Goal: Book appointment/travel/reservation

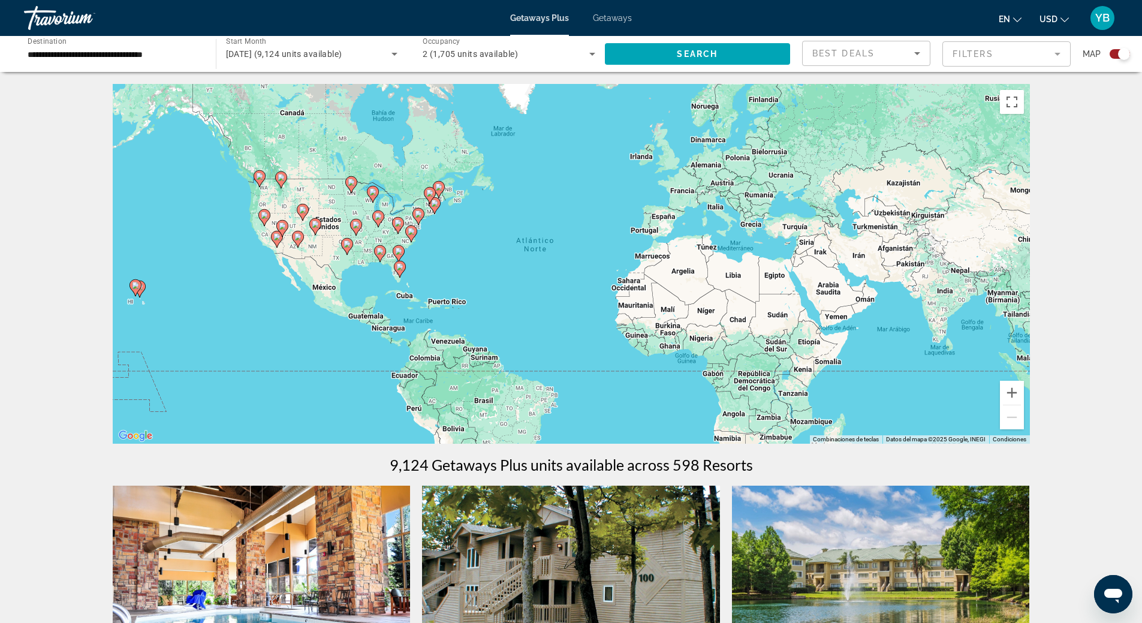
click at [398, 264] on image "Main content" at bounding box center [399, 266] width 7 height 7
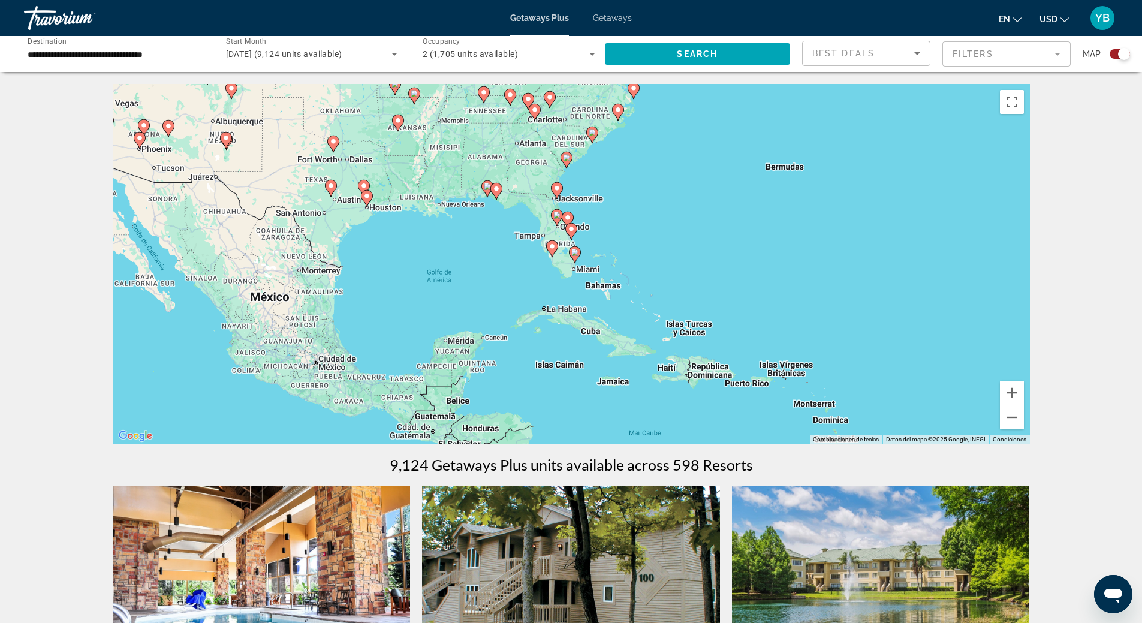
click at [552, 249] on image "Main content" at bounding box center [552, 246] width 7 height 7
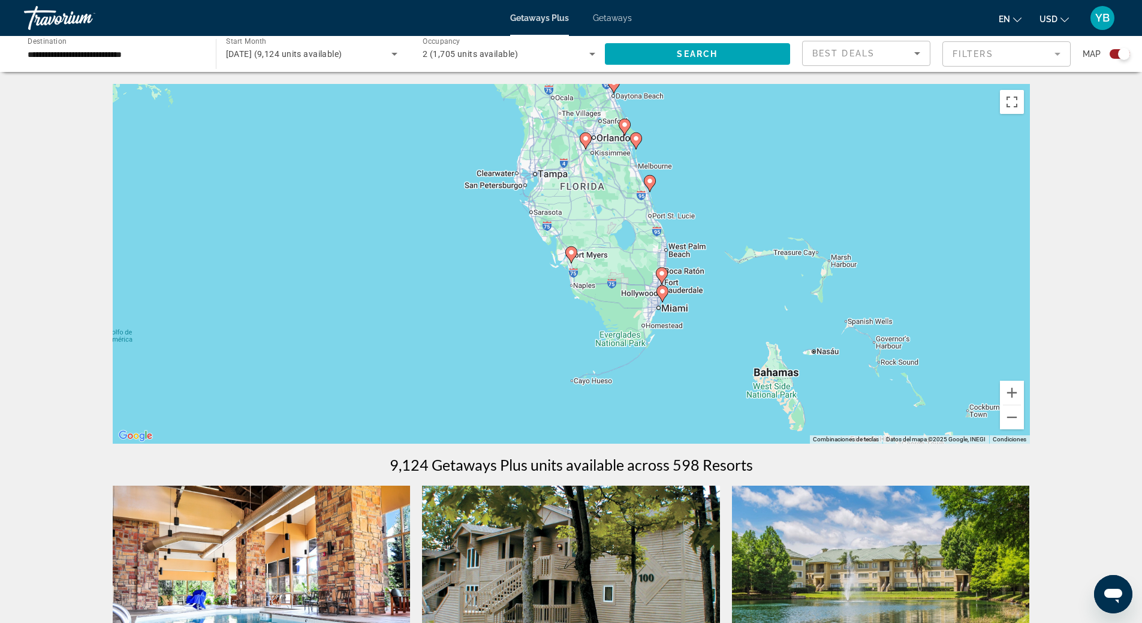
click at [570, 254] on image "Main content" at bounding box center [571, 252] width 7 height 7
type input "**********"
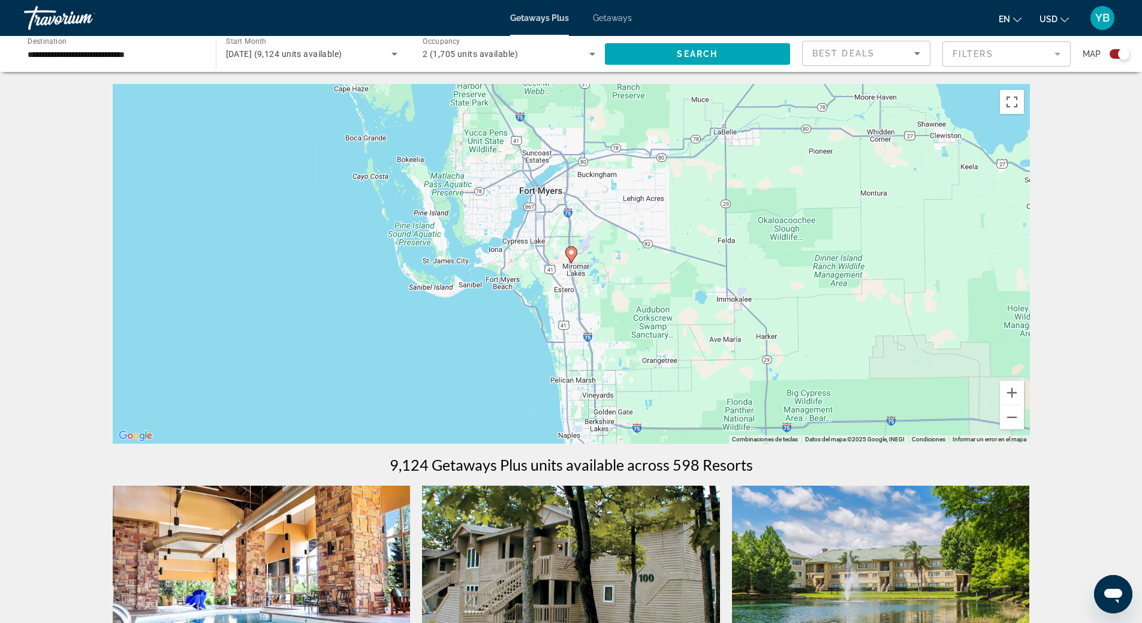
click at [570, 254] on image "Main content" at bounding box center [571, 252] width 7 height 7
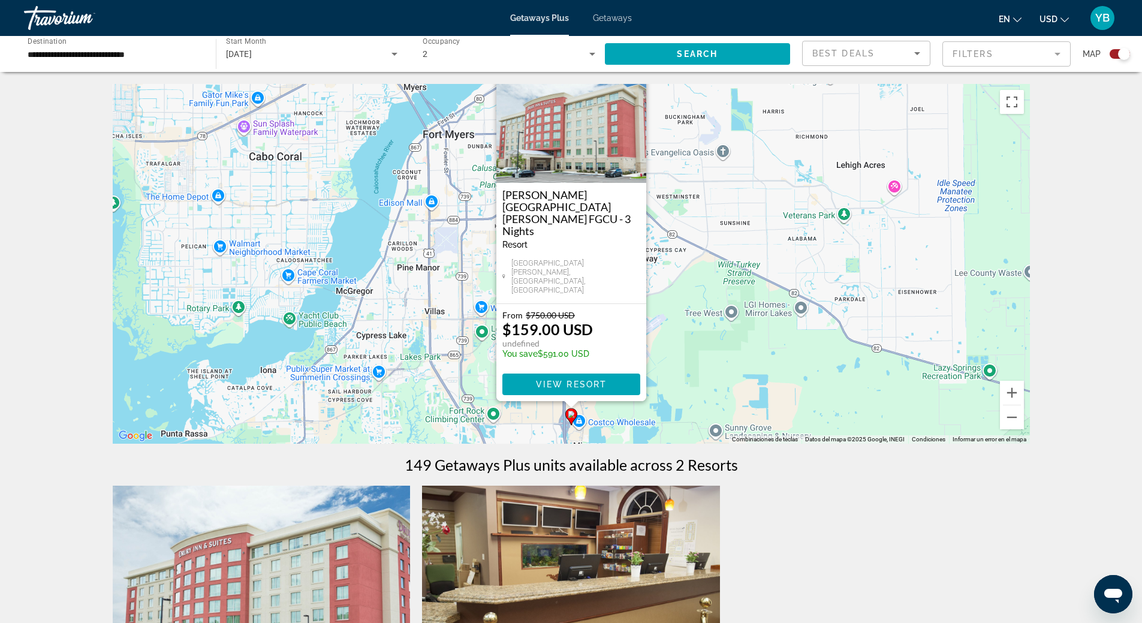
click at [642, 82] on button "Cerrar" at bounding box center [636, 73] width 18 height 18
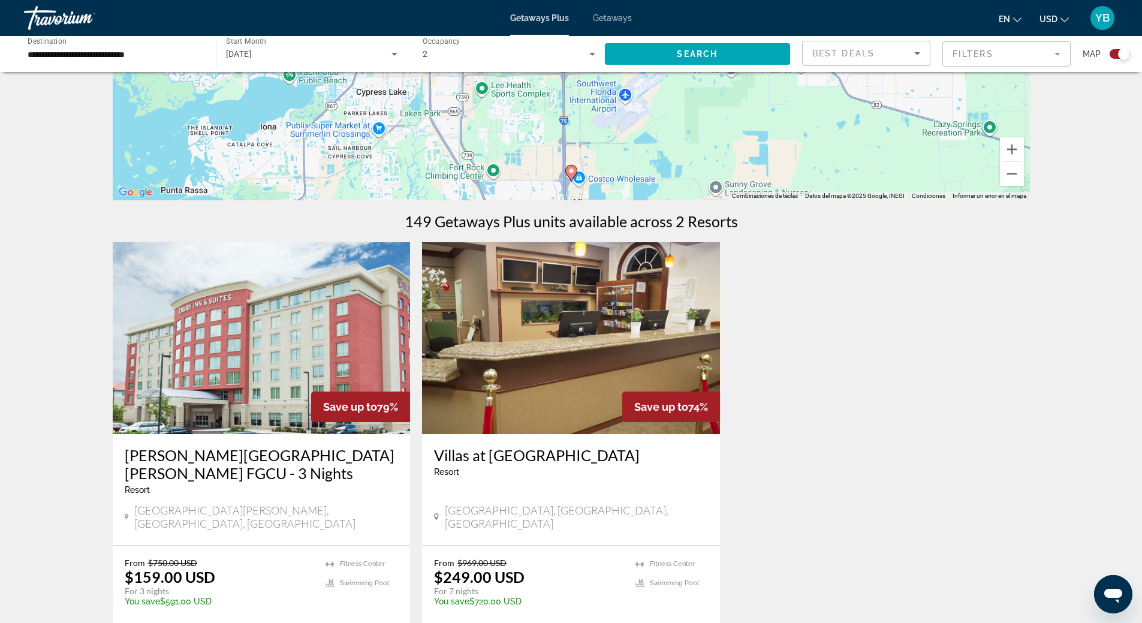
scroll to position [120, 0]
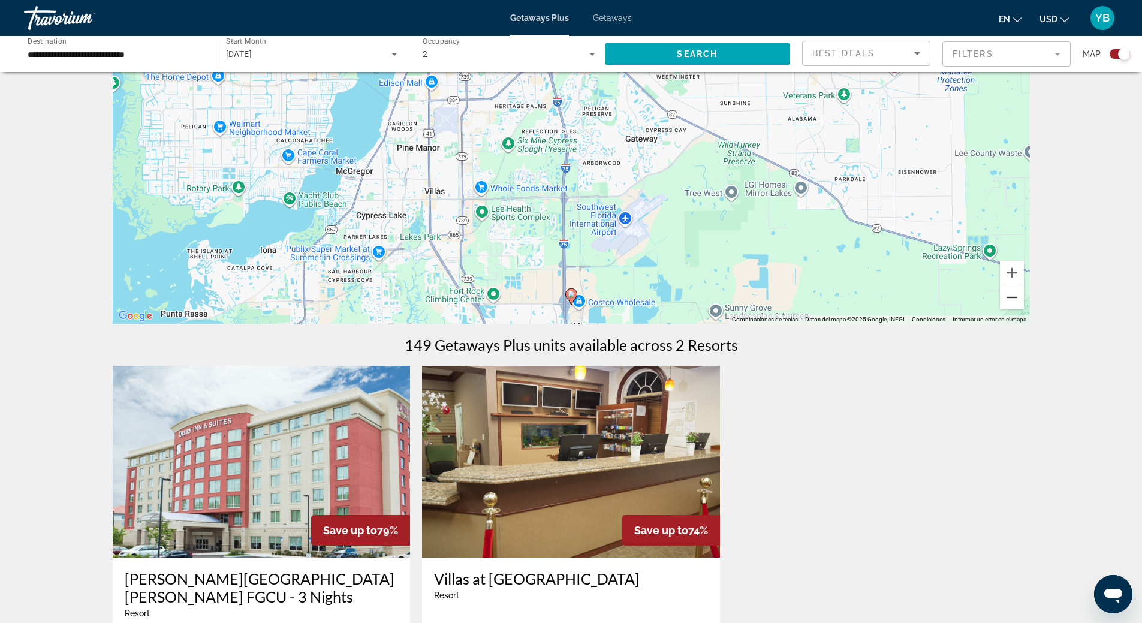
click at [1012, 297] on button "Alejar" at bounding box center [1012, 297] width 24 height 24
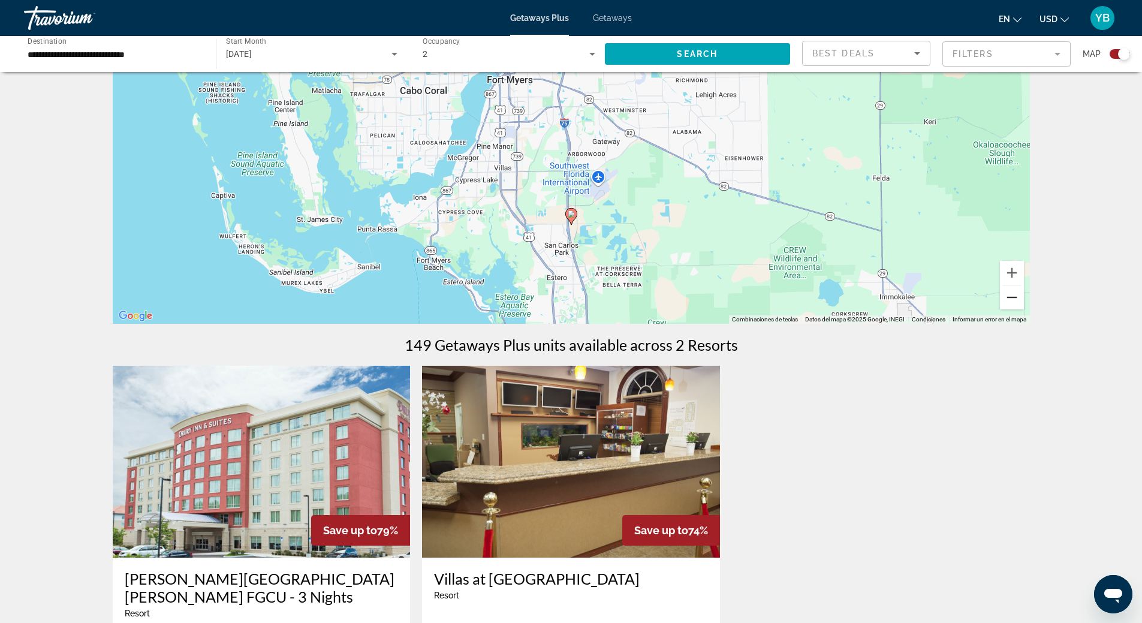
click at [1012, 297] on button "Alejar" at bounding box center [1012, 297] width 24 height 24
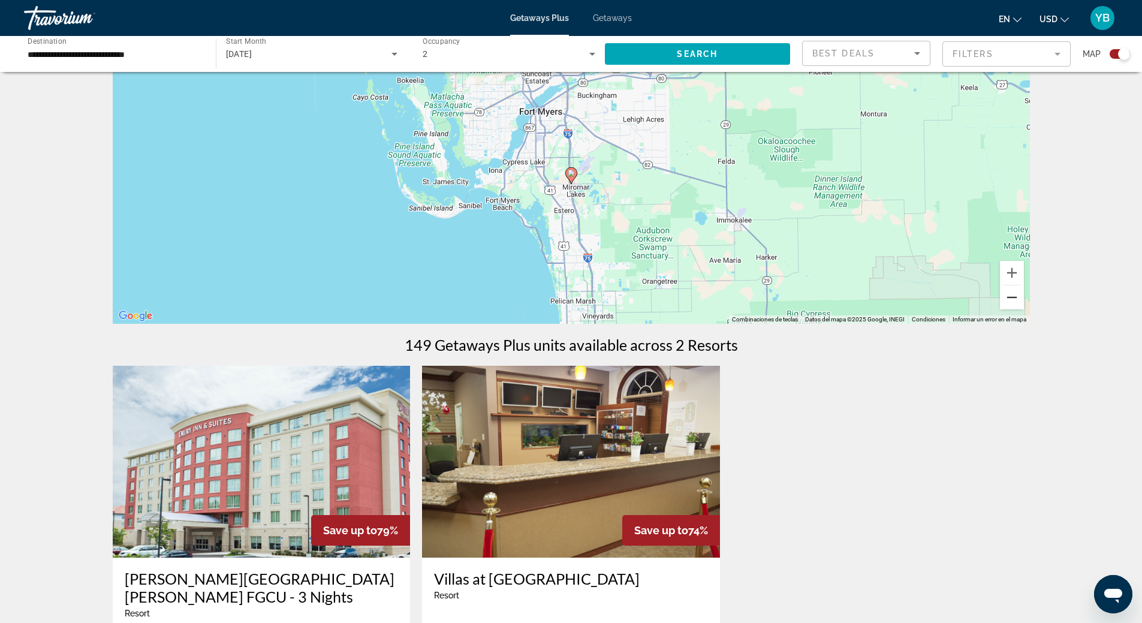
click at [1012, 297] on button "Alejar" at bounding box center [1012, 297] width 24 height 24
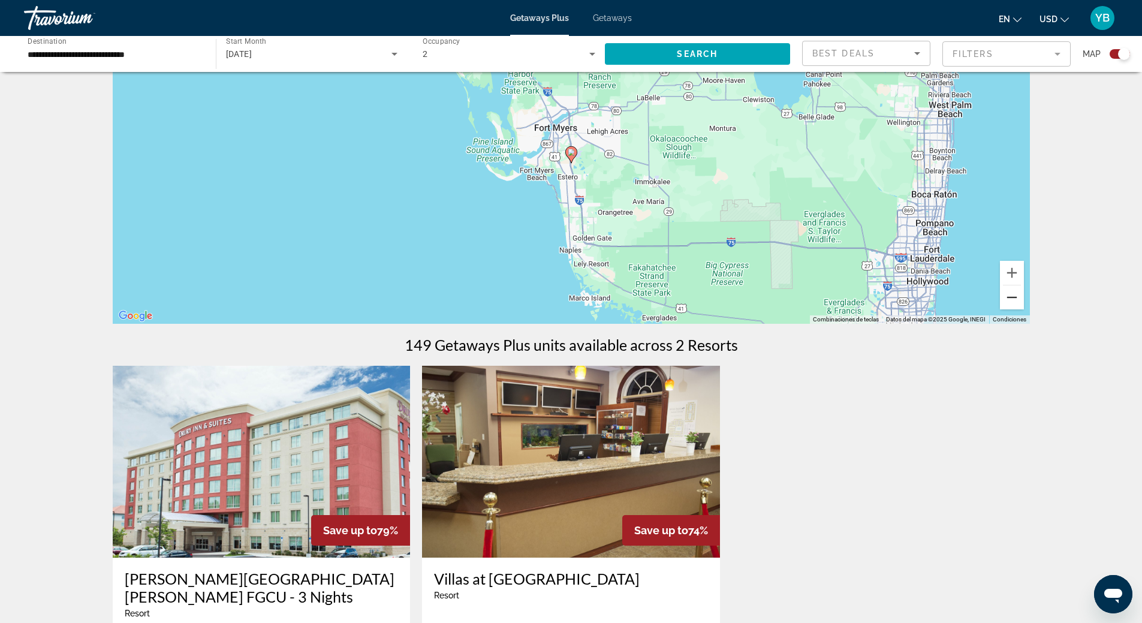
click at [1012, 297] on button "Alejar" at bounding box center [1012, 297] width 24 height 24
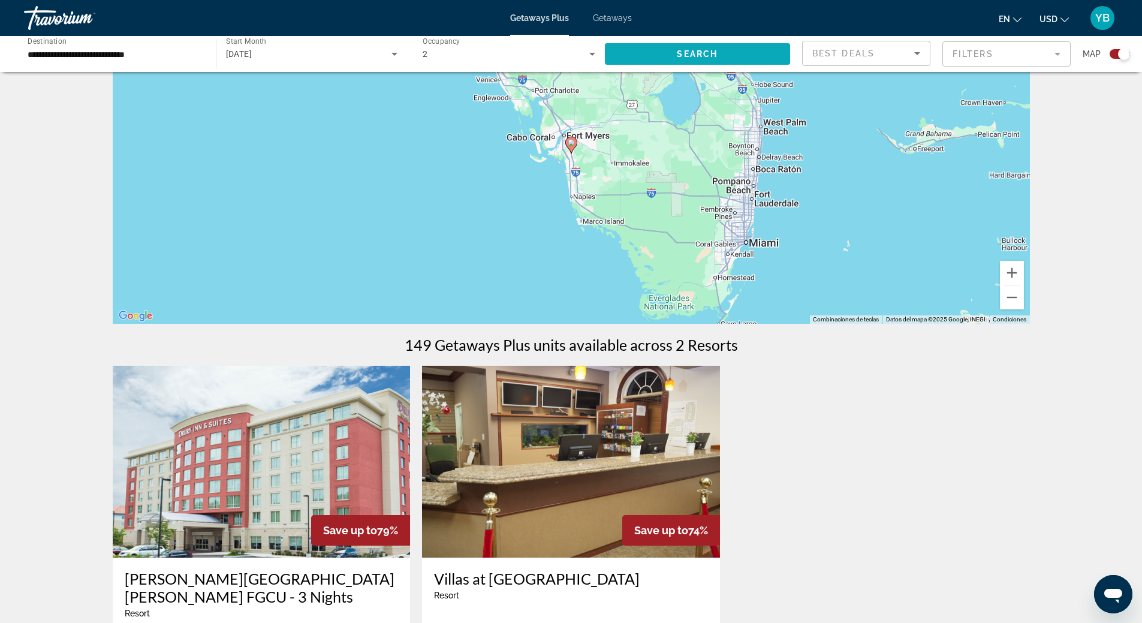
click at [678, 56] on span "Search" at bounding box center [697, 54] width 41 height 10
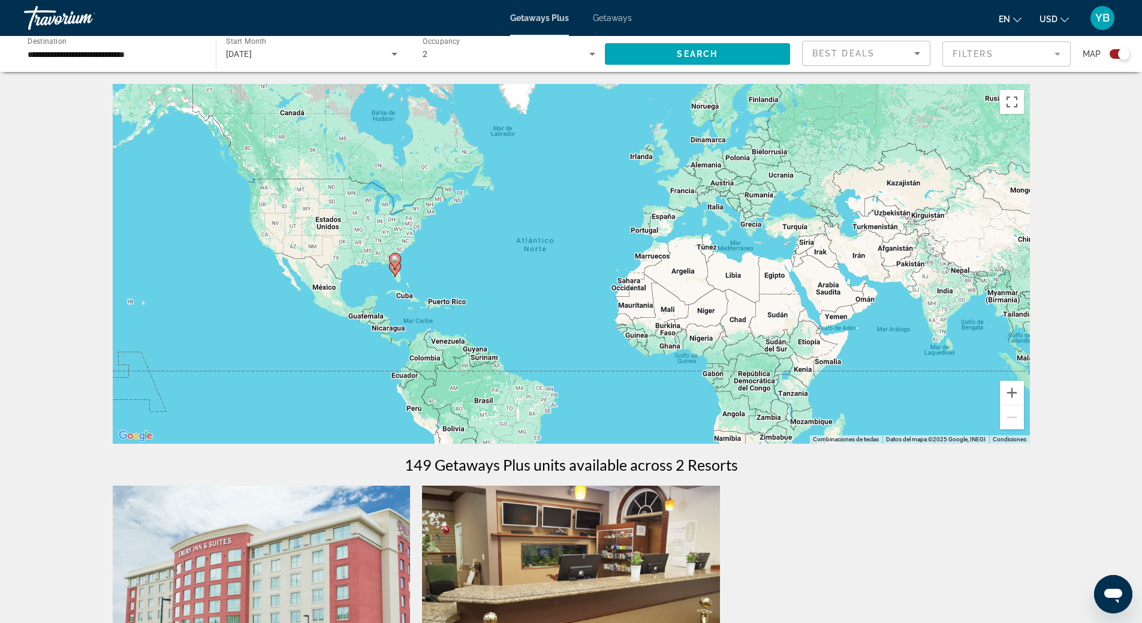
click at [593, 51] on icon "Search widget" at bounding box center [592, 54] width 14 height 14
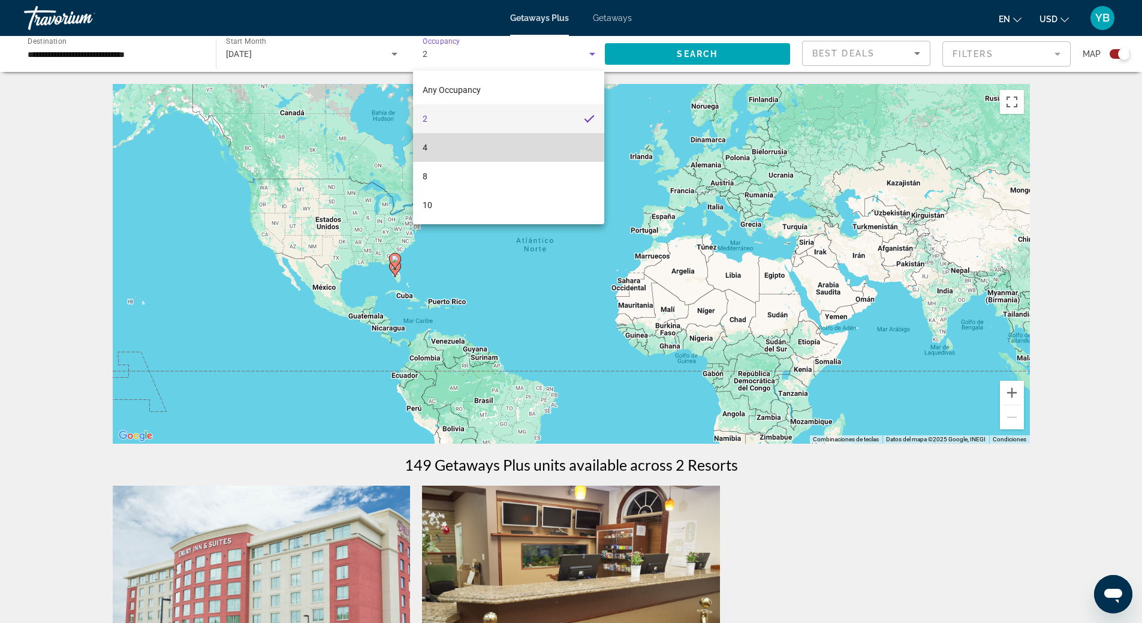
click at [457, 146] on mat-option "4" at bounding box center [508, 147] width 191 height 29
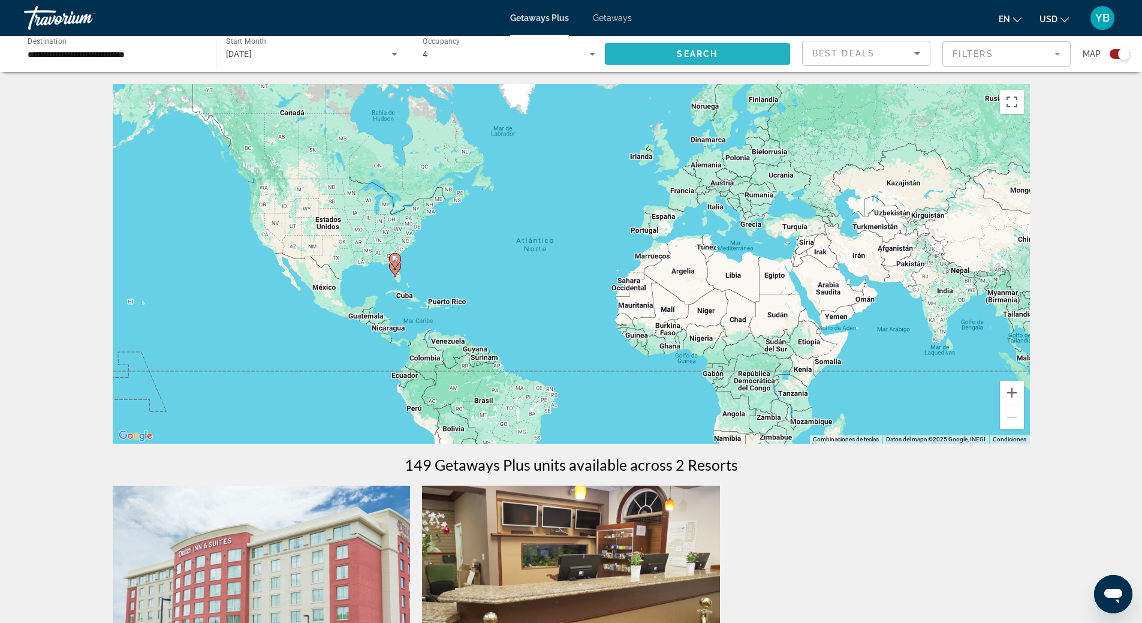
click at [669, 59] on span "Search widget" at bounding box center [698, 54] width 186 height 29
click at [393, 260] on image "Main content" at bounding box center [395, 258] width 7 height 7
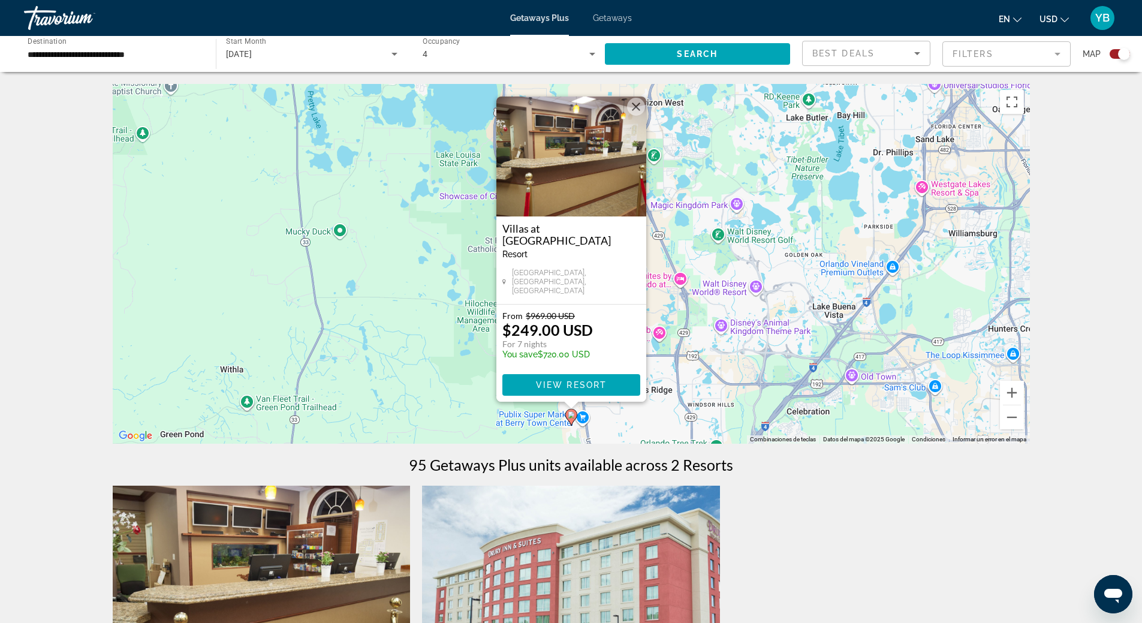
click at [641, 116] on button "Cerrar" at bounding box center [636, 107] width 18 height 18
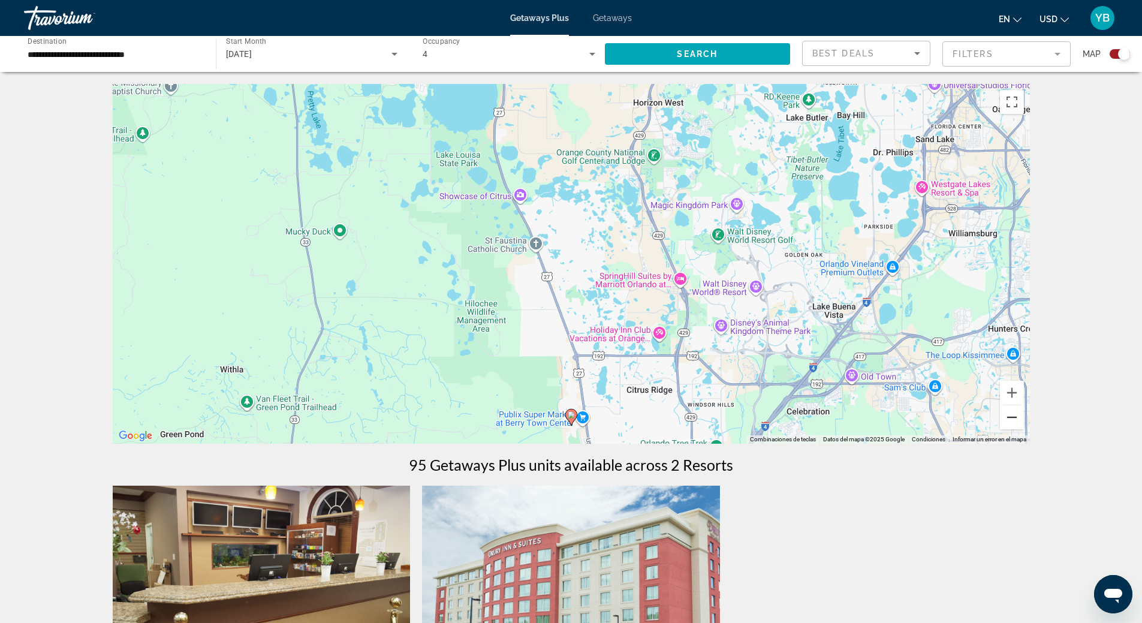
click at [1014, 415] on button "Alejar" at bounding box center [1012, 417] width 24 height 24
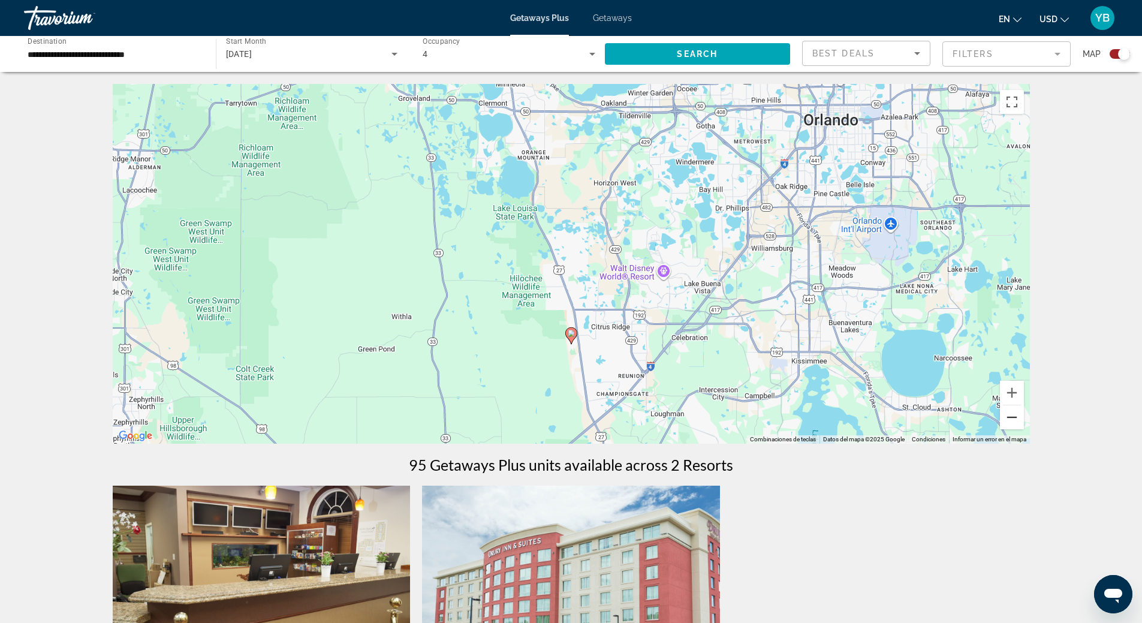
click at [1014, 415] on button "Alejar" at bounding box center [1012, 417] width 24 height 24
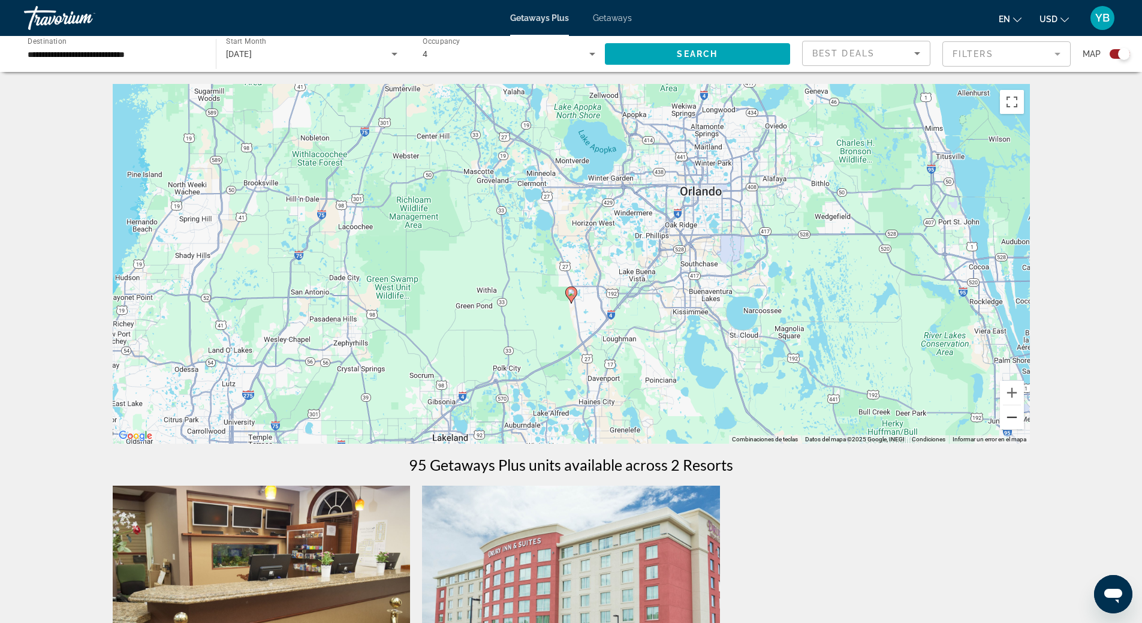
click at [1006, 419] on button "Alejar" at bounding box center [1012, 417] width 24 height 24
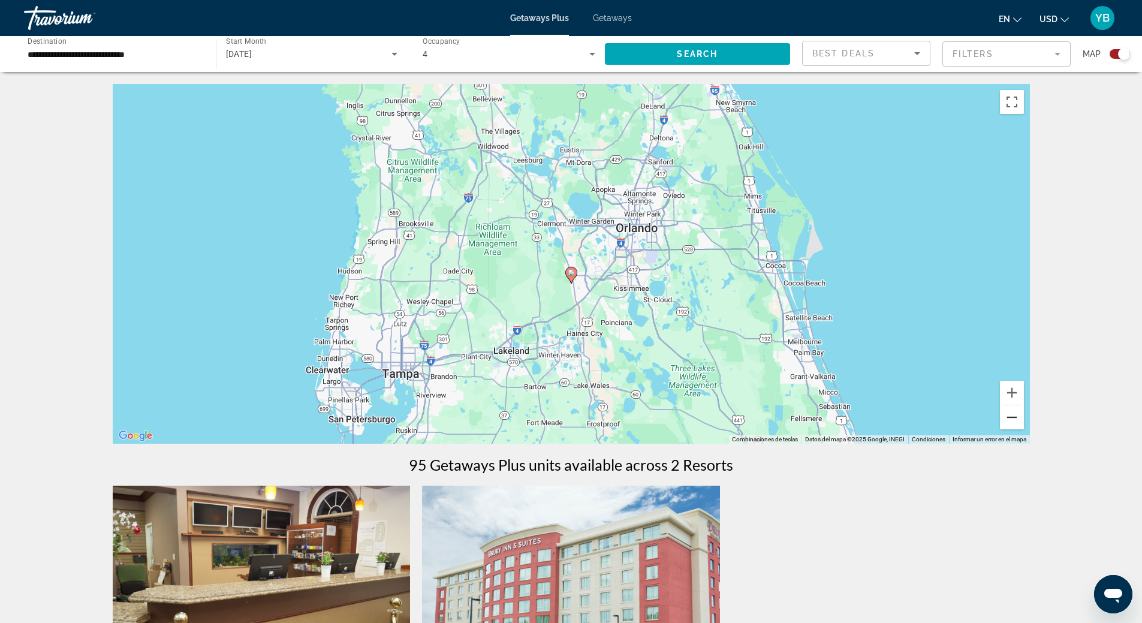
click at [1006, 419] on button "Alejar" at bounding box center [1012, 417] width 24 height 24
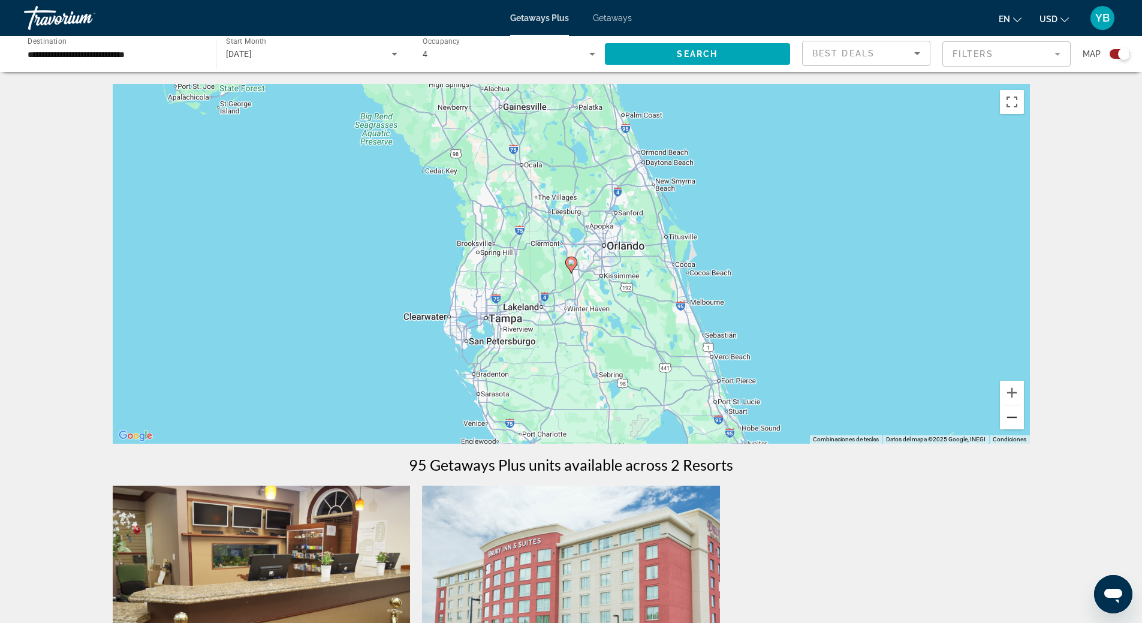
click at [1006, 419] on button "Alejar" at bounding box center [1012, 417] width 24 height 24
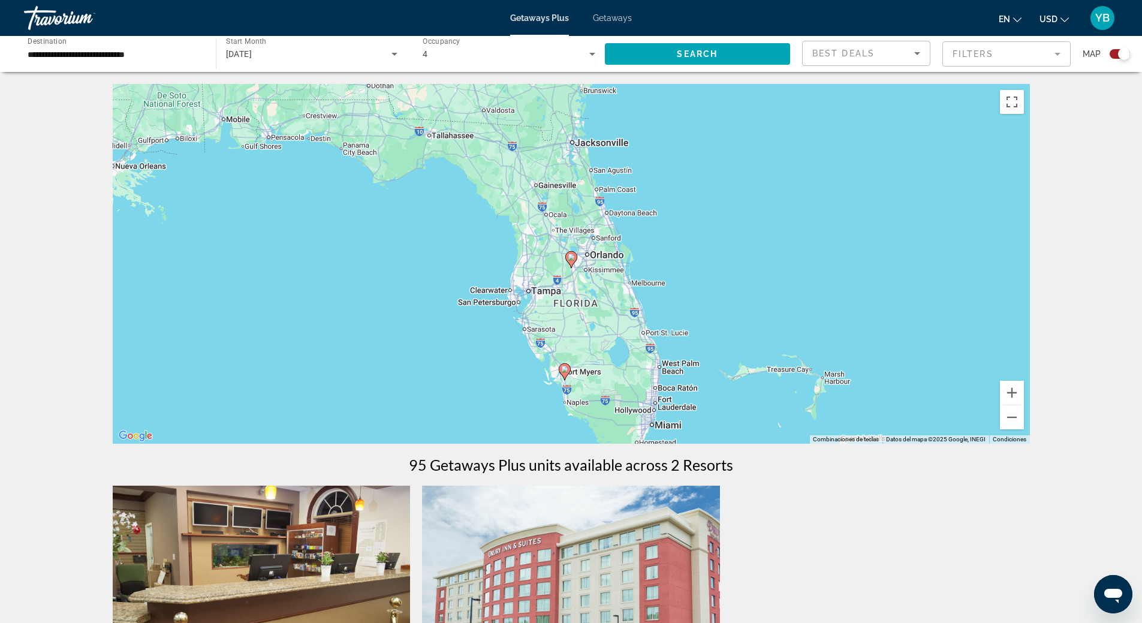
click at [572, 260] on image "Main content" at bounding box center [571, 257] width 7 height 7
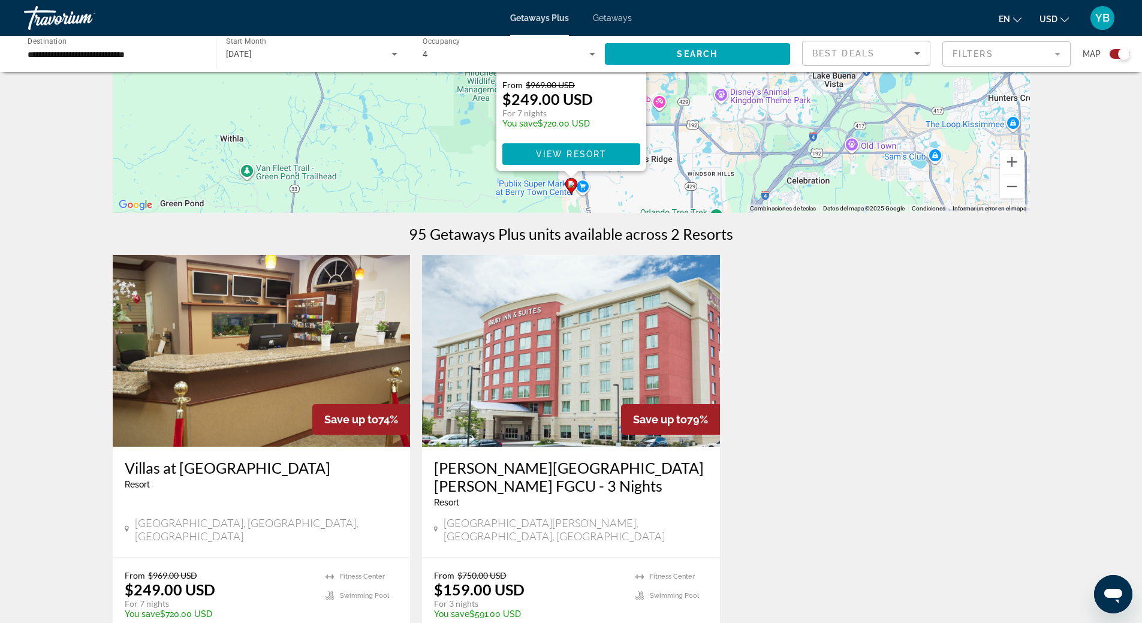
scroll to position [240, 0]
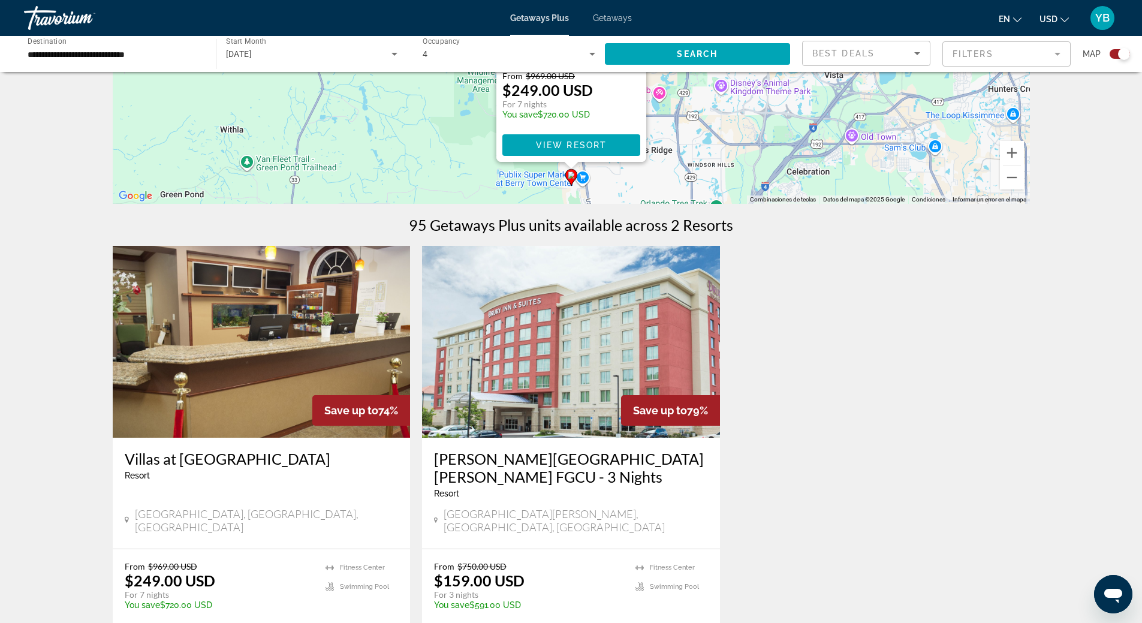
click at [265, 384] on img "Main content" at bounding box center [262, 342] width 298 height 192
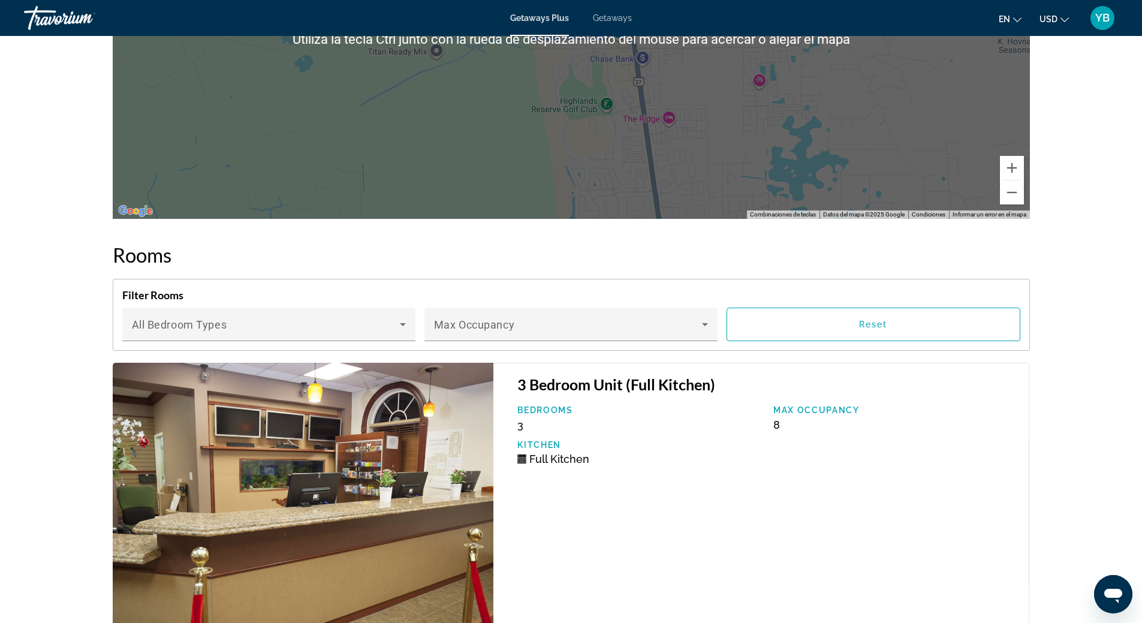
scroll to position [1919, 0]
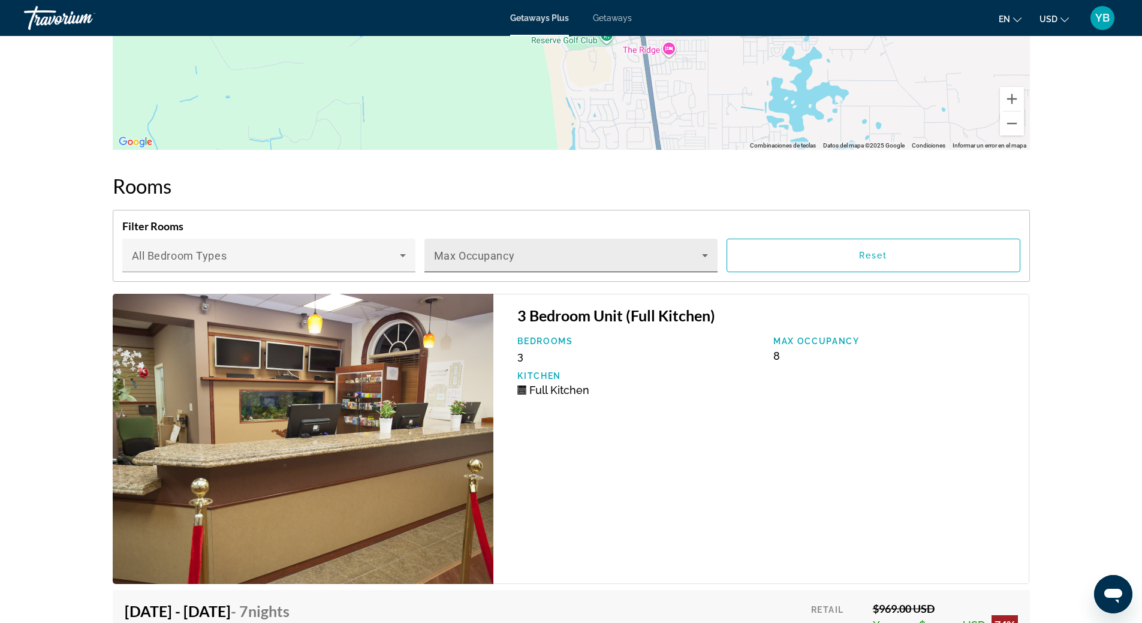
click at [560, 242] on div "Max Occupancy" at bounding box center [571, 256] width 274 height 34
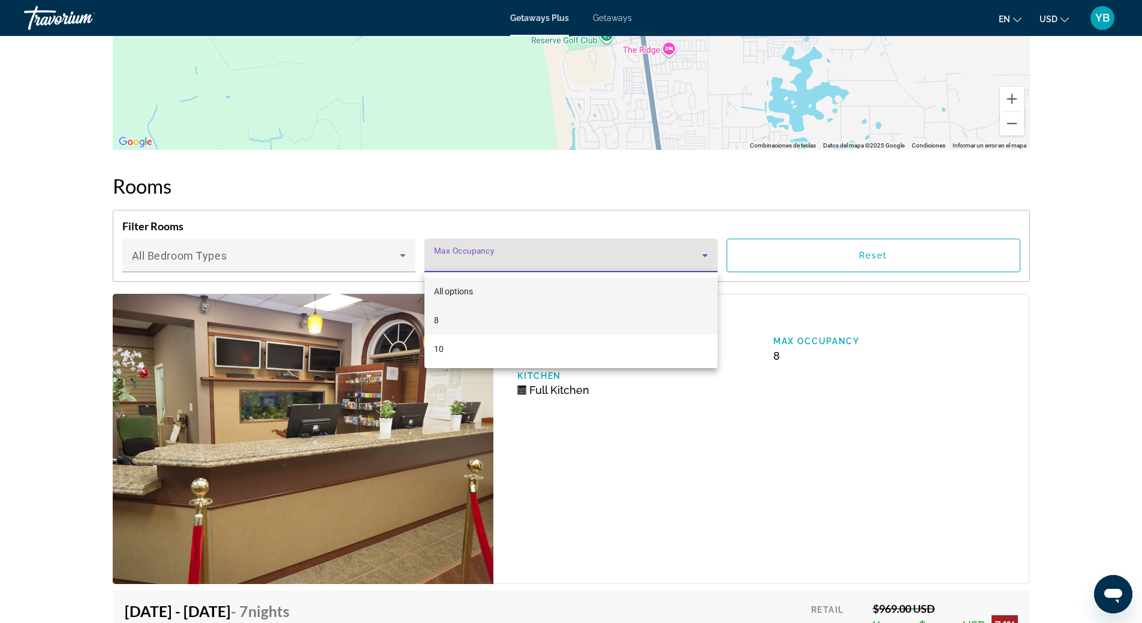
click at [447, 324] on mat-option "8" at bounding box center [571, 320] width 293 height 29
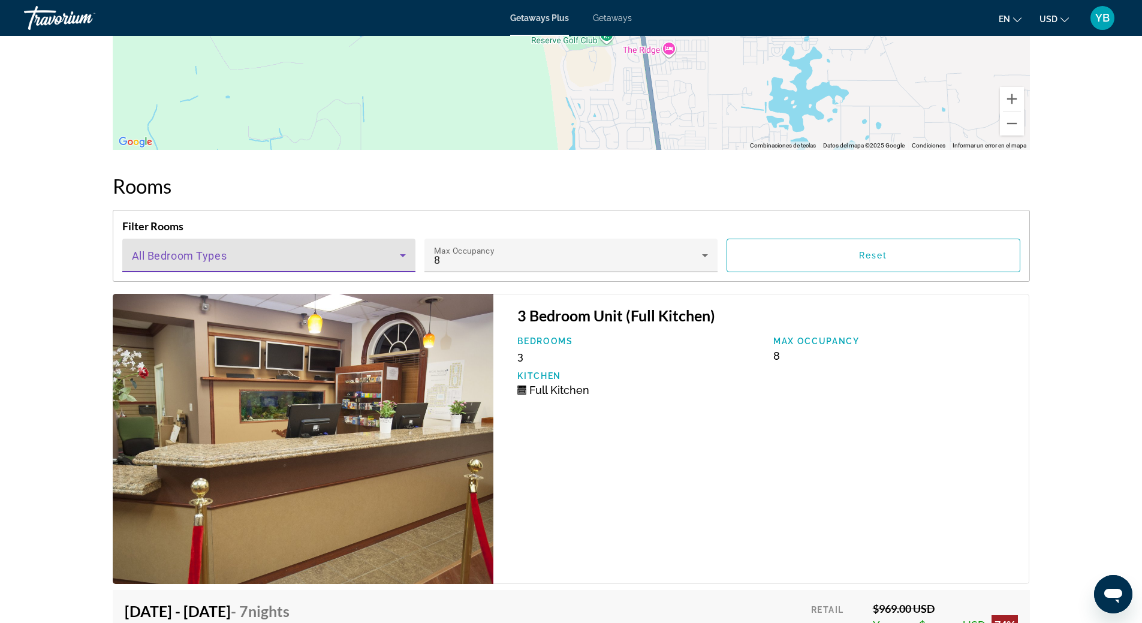
click at [317, 257] on span "Main content" at bounding box center [266, 260] width 268 height 14
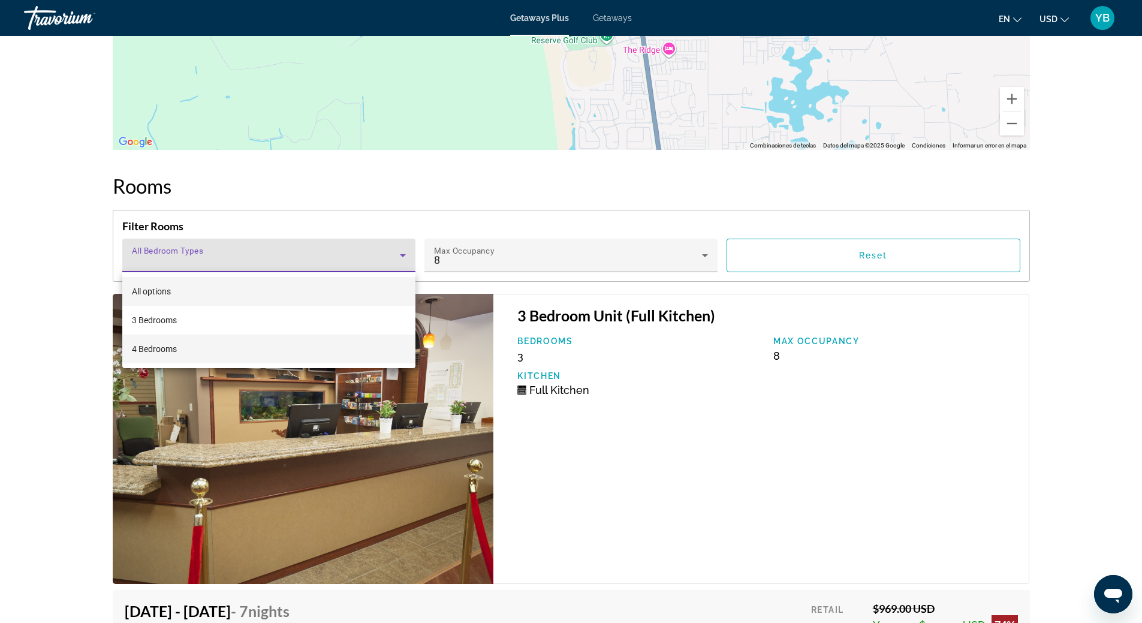
click at [189, 351] on mat-option "4 Bedrooms" at bounding box center [268, 349] width 293 height 29
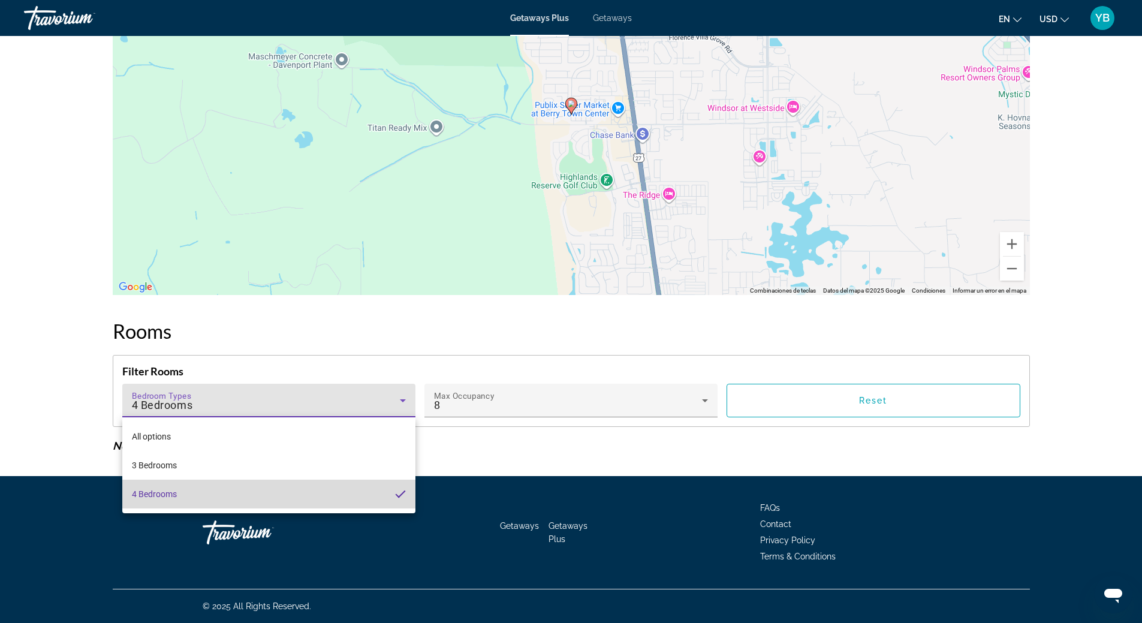
scroll to position [1774, 0]
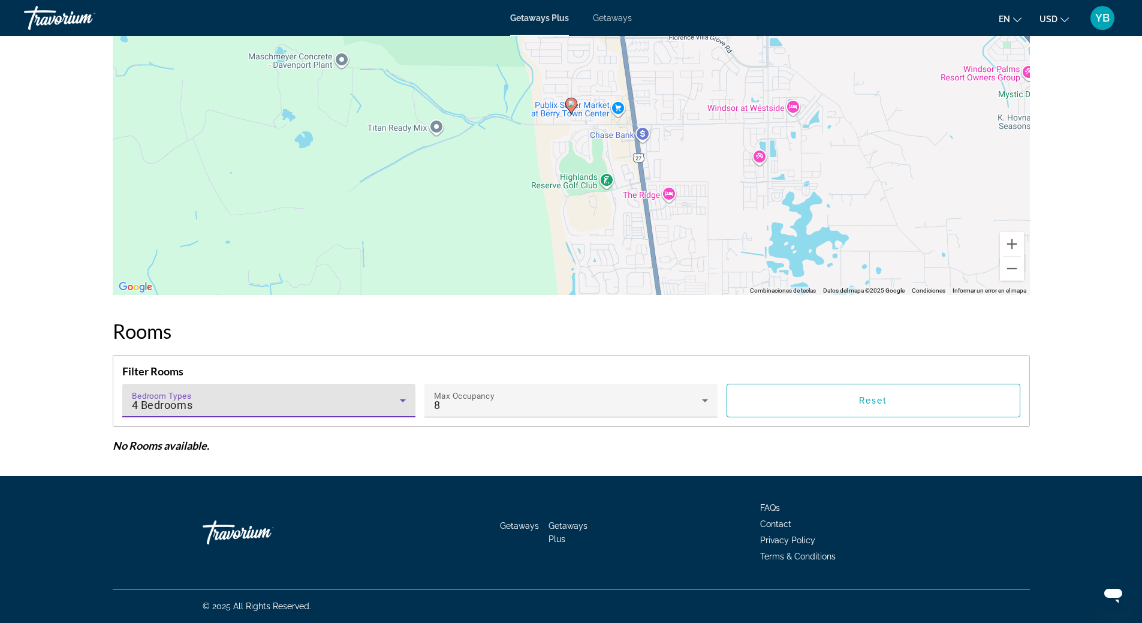
click at [199, 403] on div "4 Bedrooms" at bounding box center [266, 405] width 268 height 14
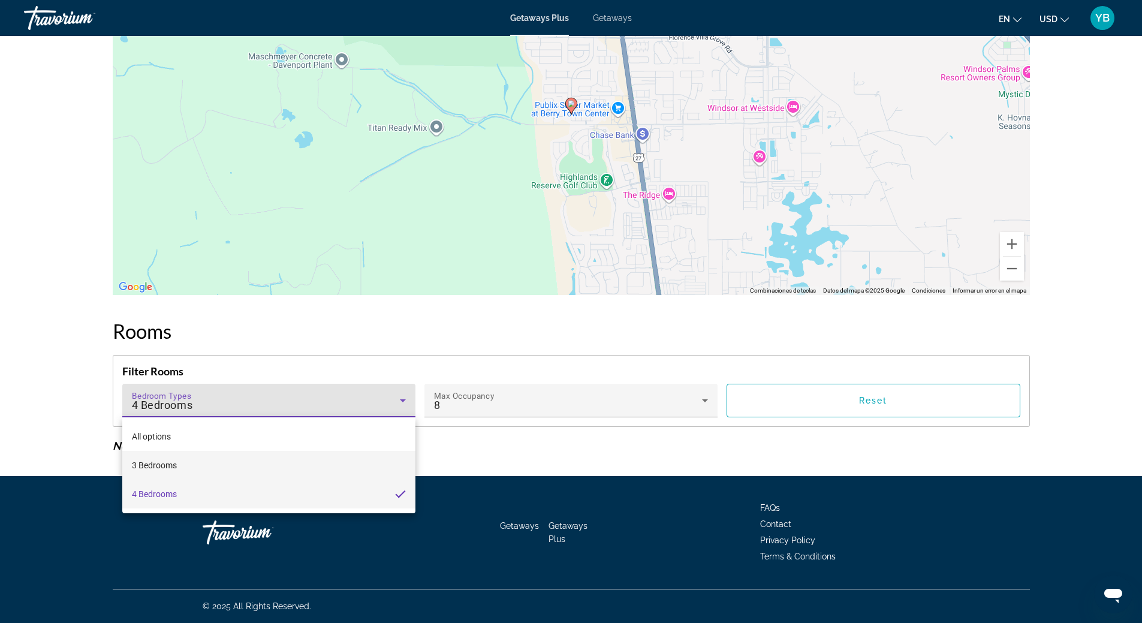
click at [156, 467] on span "3 Bedrooms" at bounding box center [154, 465] width 45 height 14
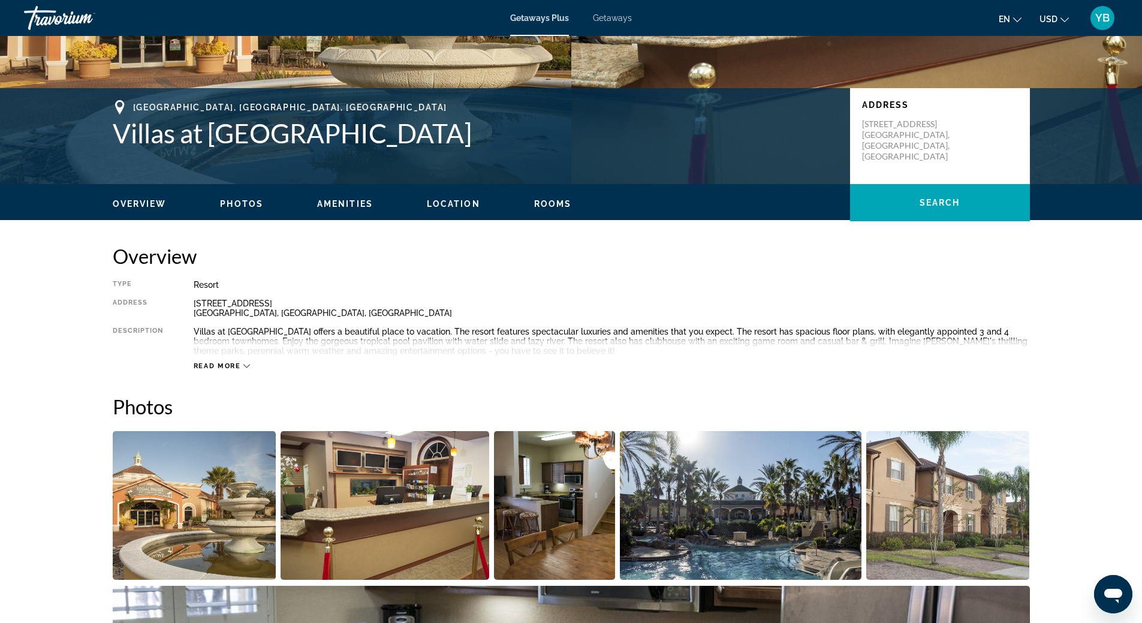
scroll to position [206, 0]
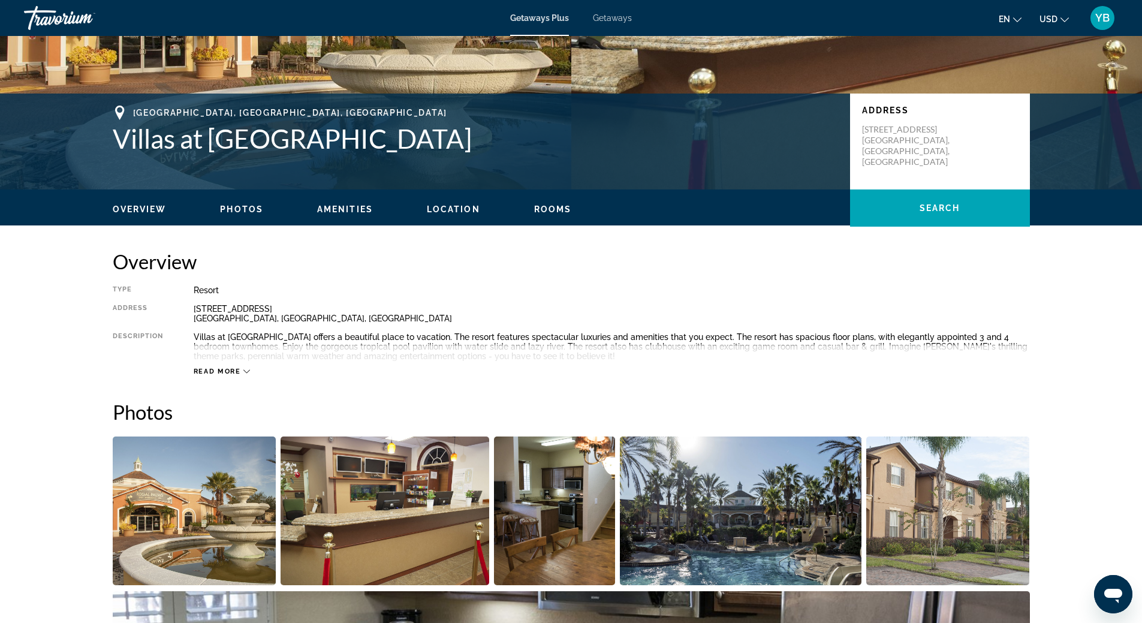
click at [623, 24] on div "Getaways Plus Getaways en English Español Français Italiano Português русский U…" at bounding box center [571, 17] width 1142 height 31
click at [611, 19] on span "Getaways" at bounding box center [612, 18] width 39 height 10
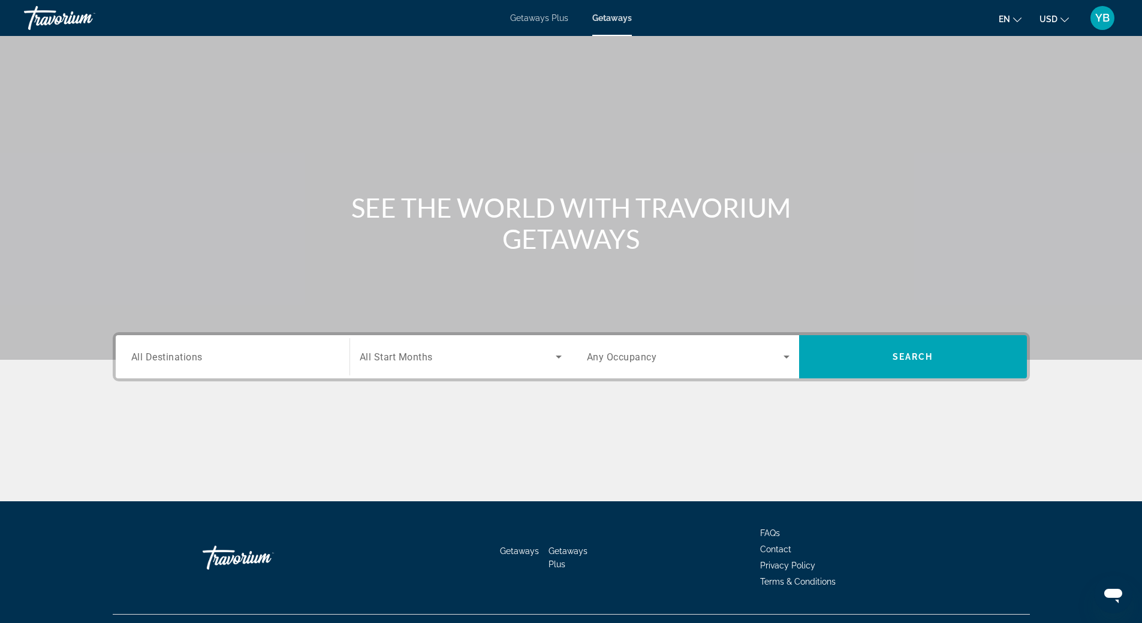
click at [221, 355] on input "Destination All Destinations" at bounding box center [232, 357] width 203 height 14
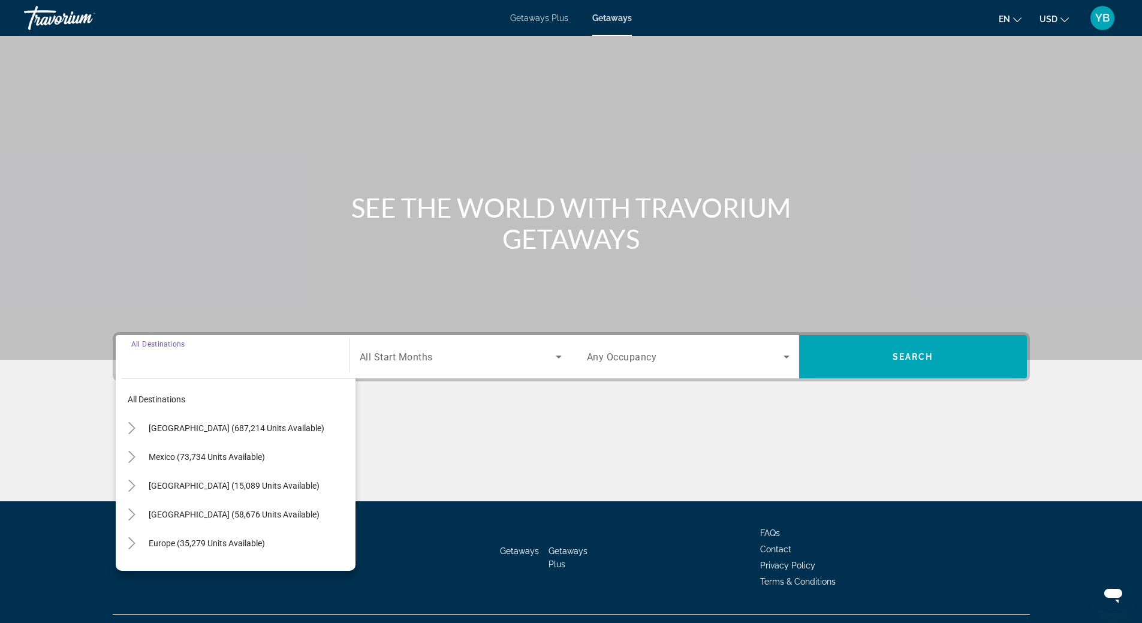
scroll to position [25, 0]
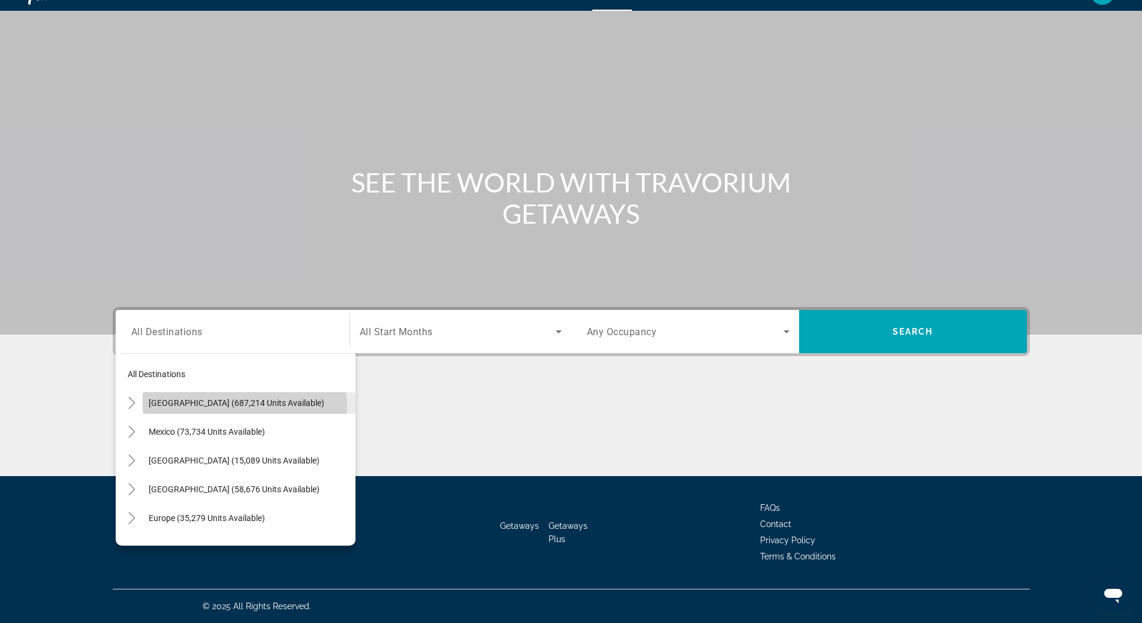
click at [223, 408] on span "Search widget" at bounding box center [249, 403] width 213 height 29
type input "**********"
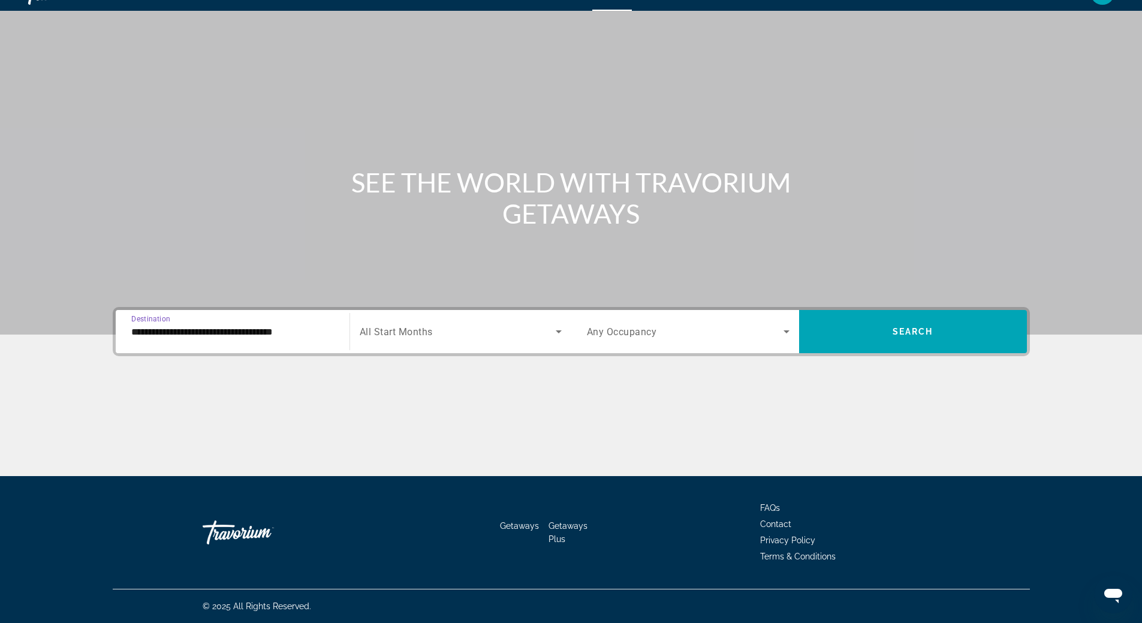
click at [483, 329] on span "Search widget" at bounding box center [458, 331] width 196 height 14
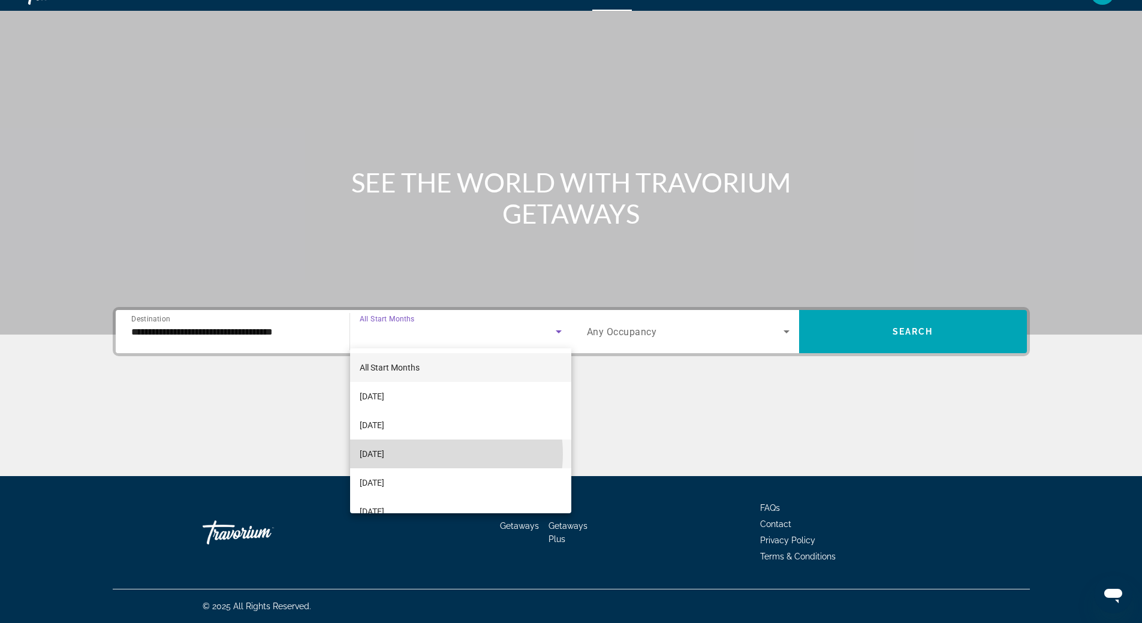
click at [434, 454] on mat-option "[DATE]" at bounding box center [460, 454] width 221 height 29
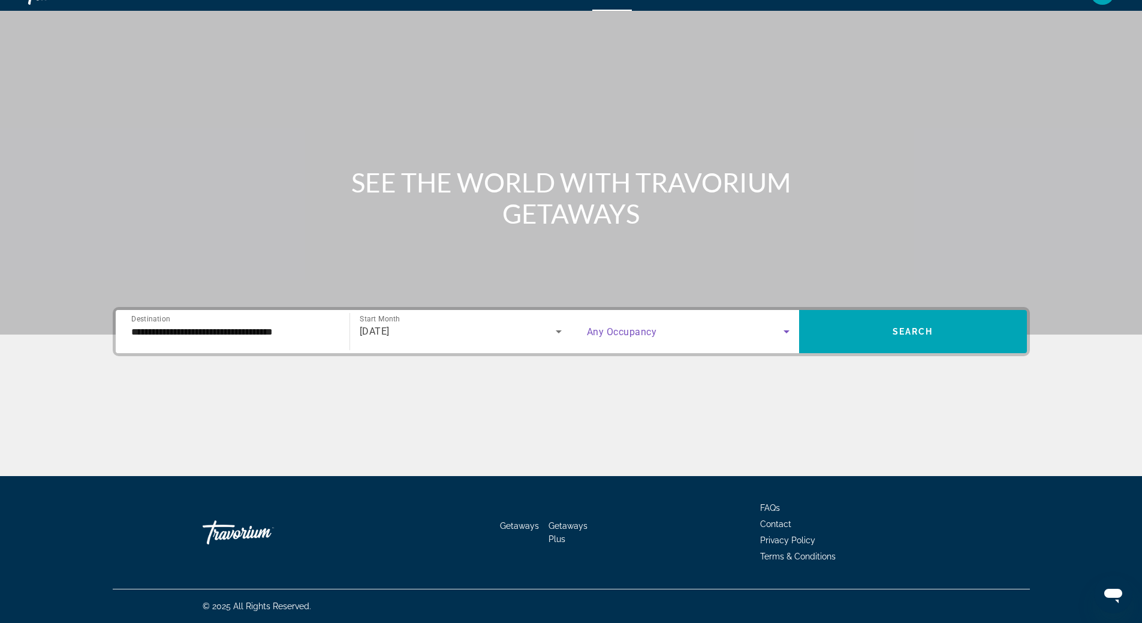
click at [785, 337] on icon "Search widget" at bounding box center [787, 331] width 14 height 14
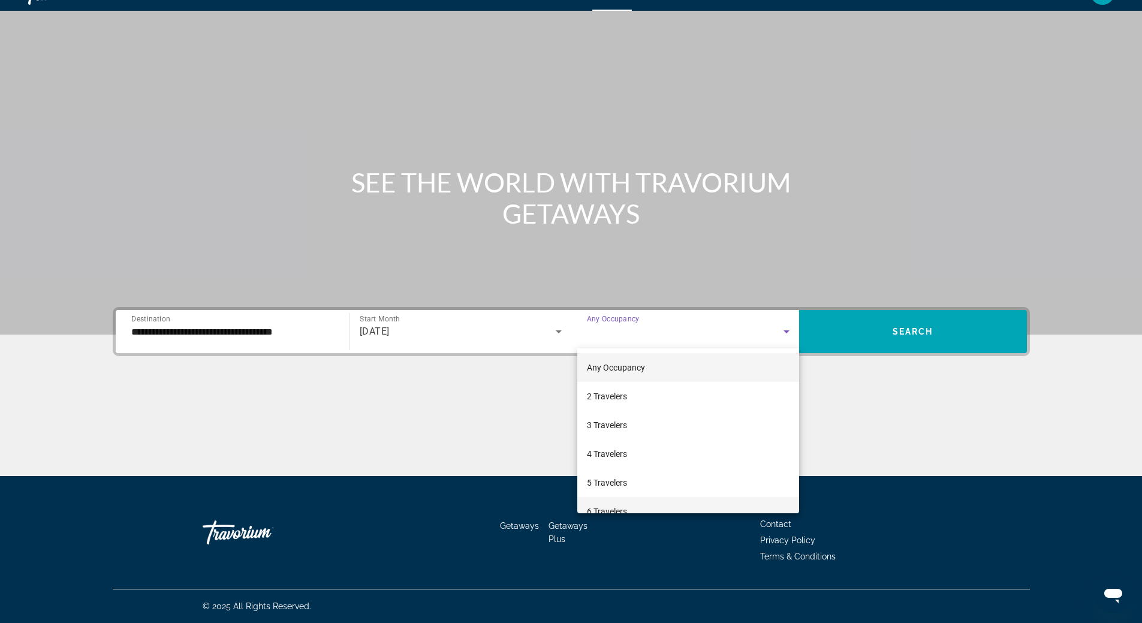
drag, startPoint x: 611, startPoint y: 508, endPoint x: 628, endPoint y: 500, distance: 18.8
click at [611, 507] on span "6 Travelers" at bounding box center [607, 511] width 40 height 14
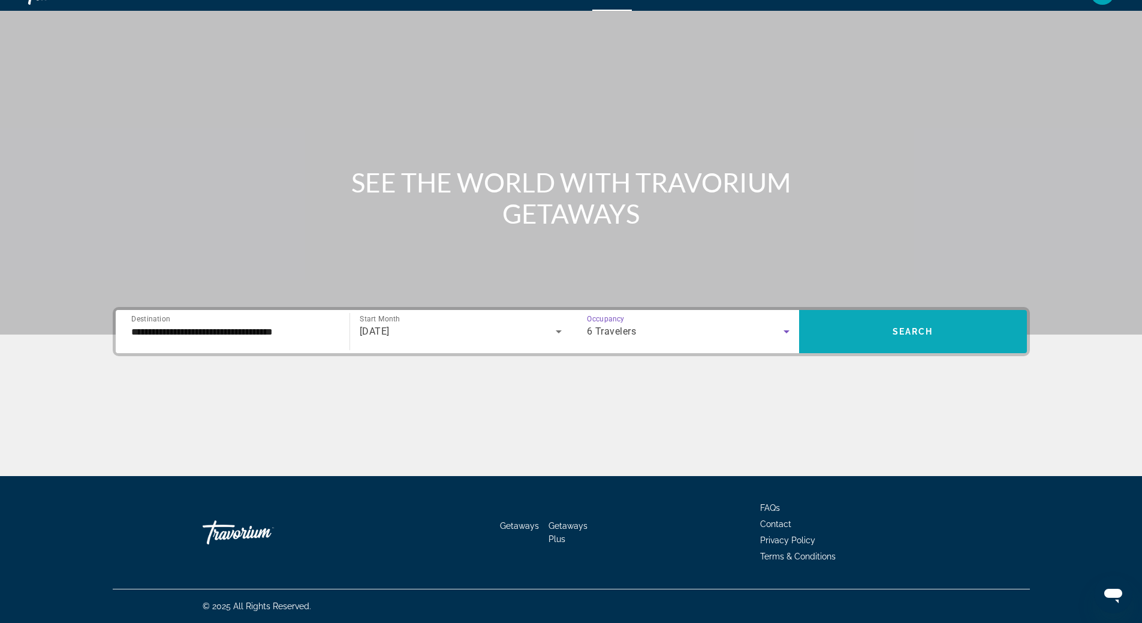
click at [921, 333] on span "Search" at bounding box center [913, 332] width 41 height 10
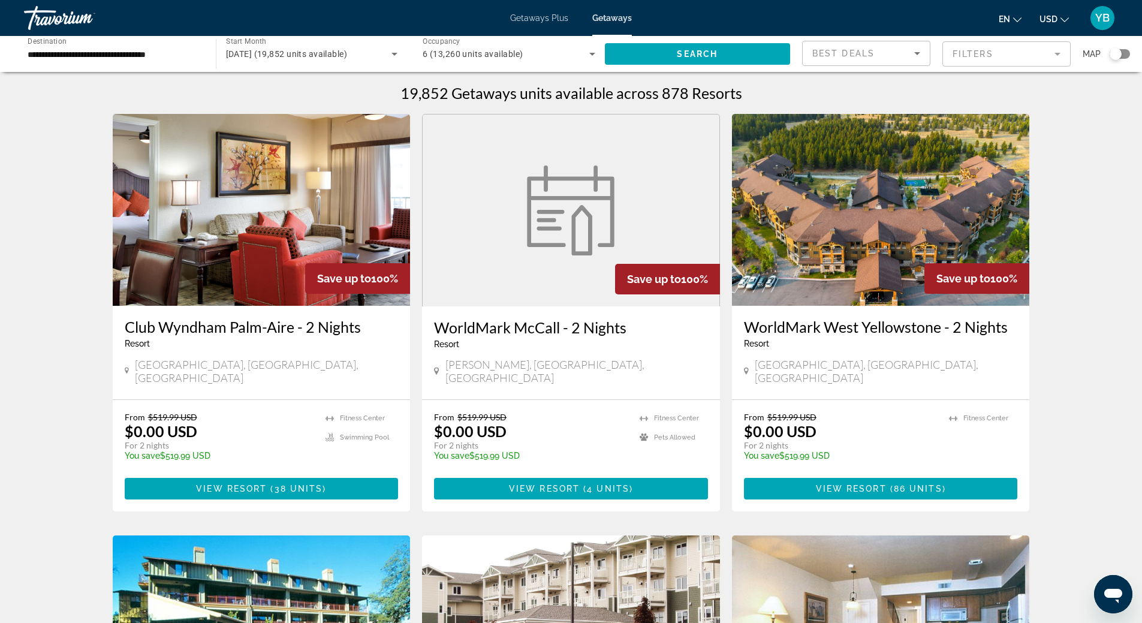
click at [1016, 58] on mat-form-field "Filters" at bounding box center [1007, 53] width 128 height 25
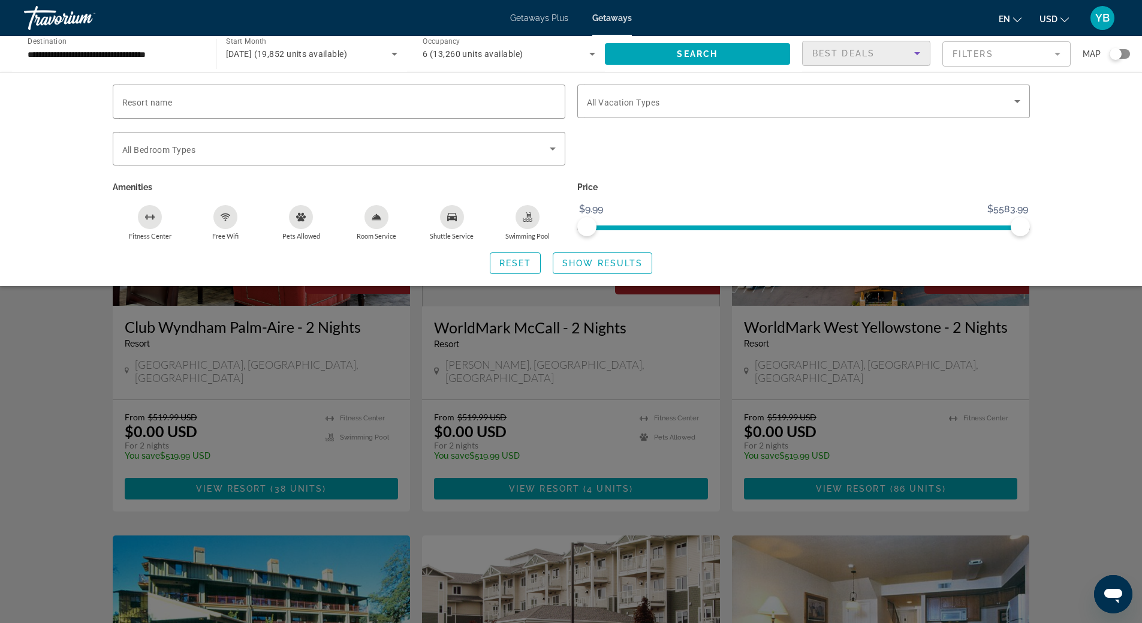
click at [873, 57] on span "Best Deals" at bounding box center [844, 54] width 62 height 10
click at [862, 114] on mat-option "Lowest Price" at bounding box center [866, 113] width 127 height 29
click at [725, 55] on span "Search widget" at bounding box center [698, 54] width 186 height 29
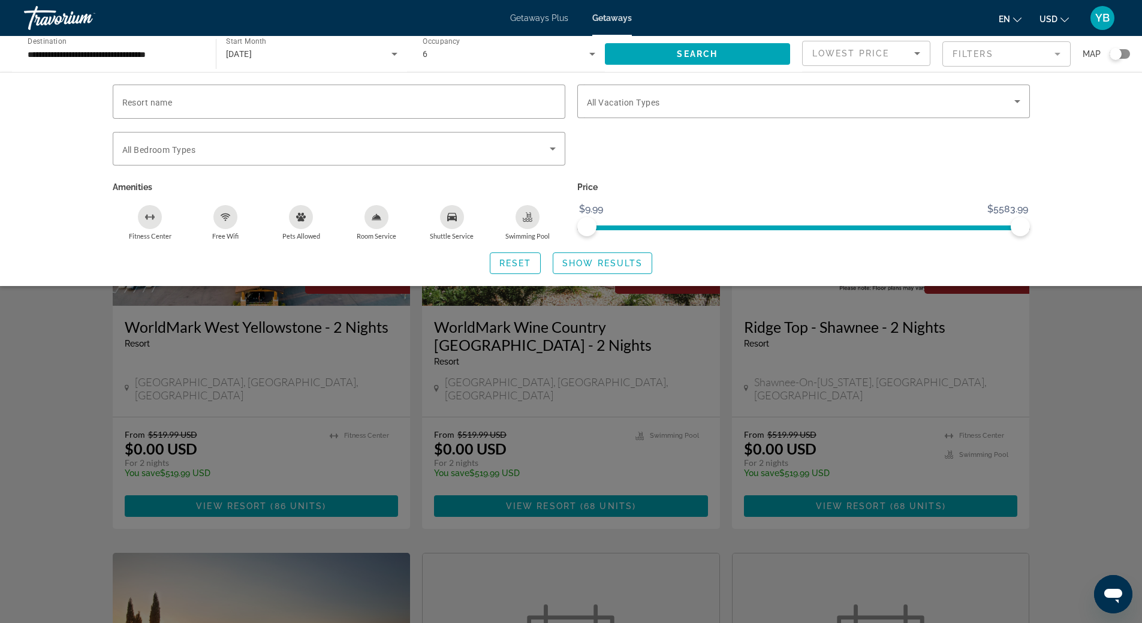
click at [1089, 311] on div "Search widget" at bounding box center [571, 401] width 1142 height 443
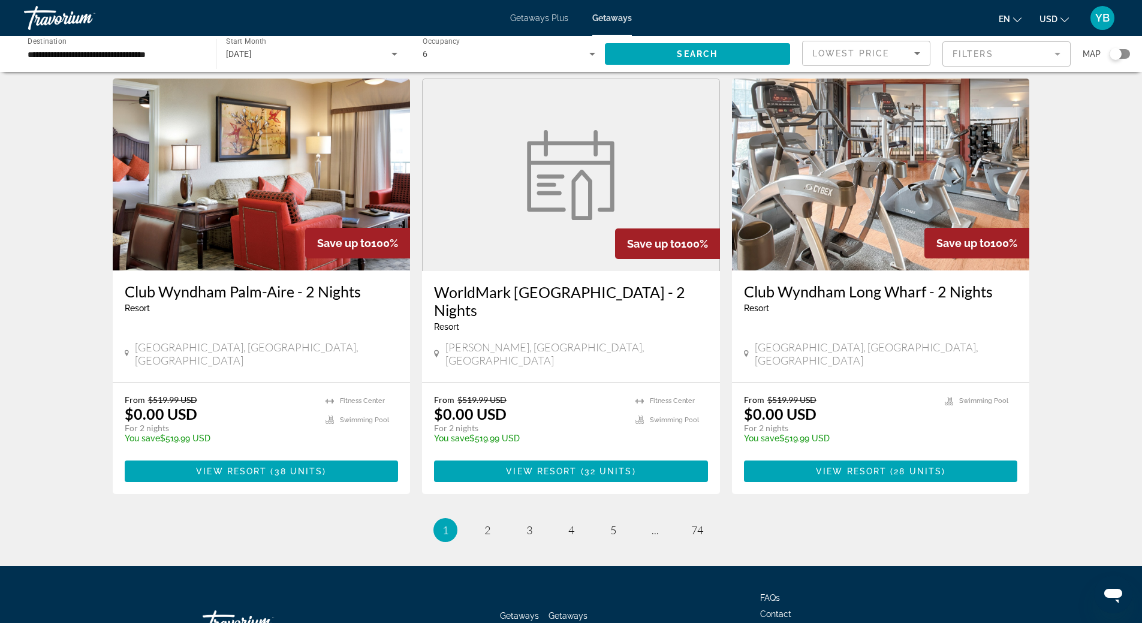
scroll to position [1354, 0]
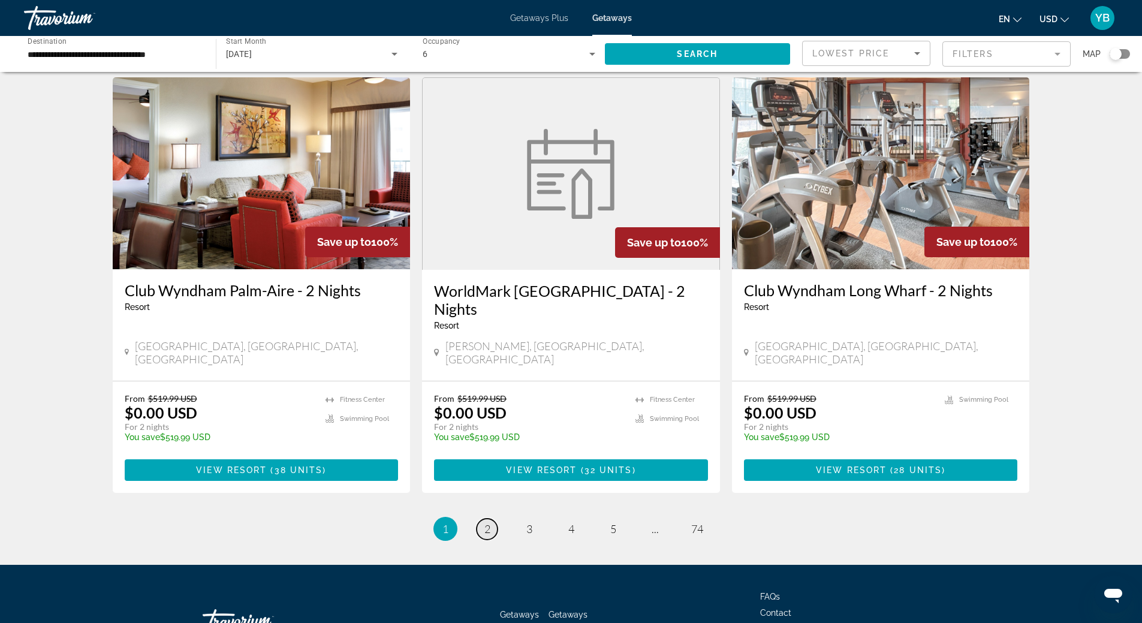
click at [486, 522] on span "2" at bounding box center [488, 528] width 6 height 13
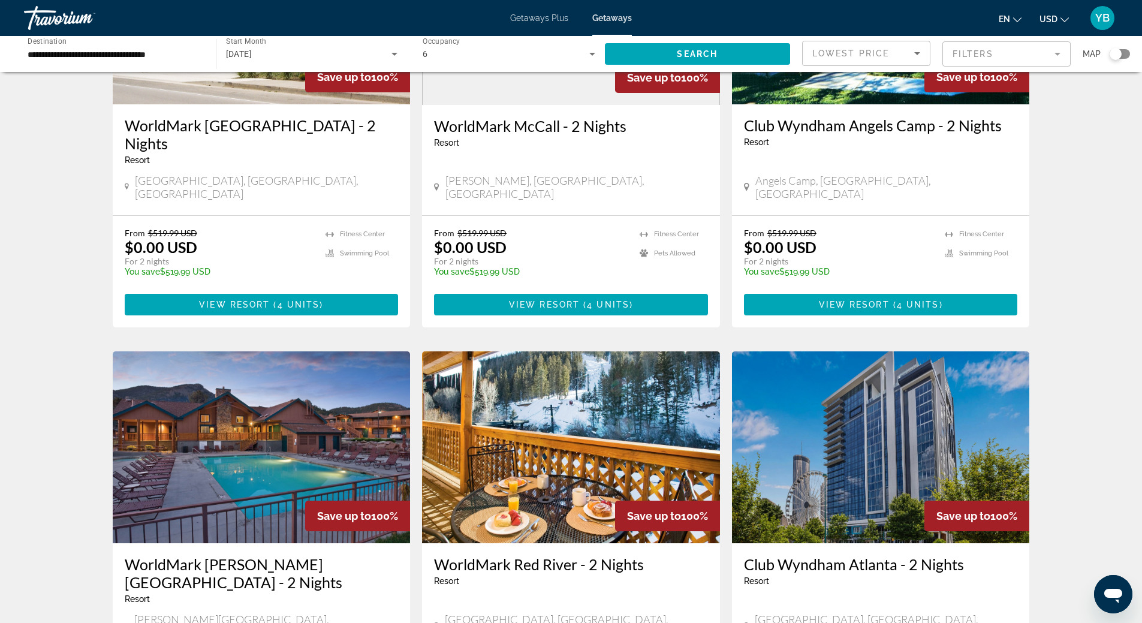
scroll to position [1319, 0]
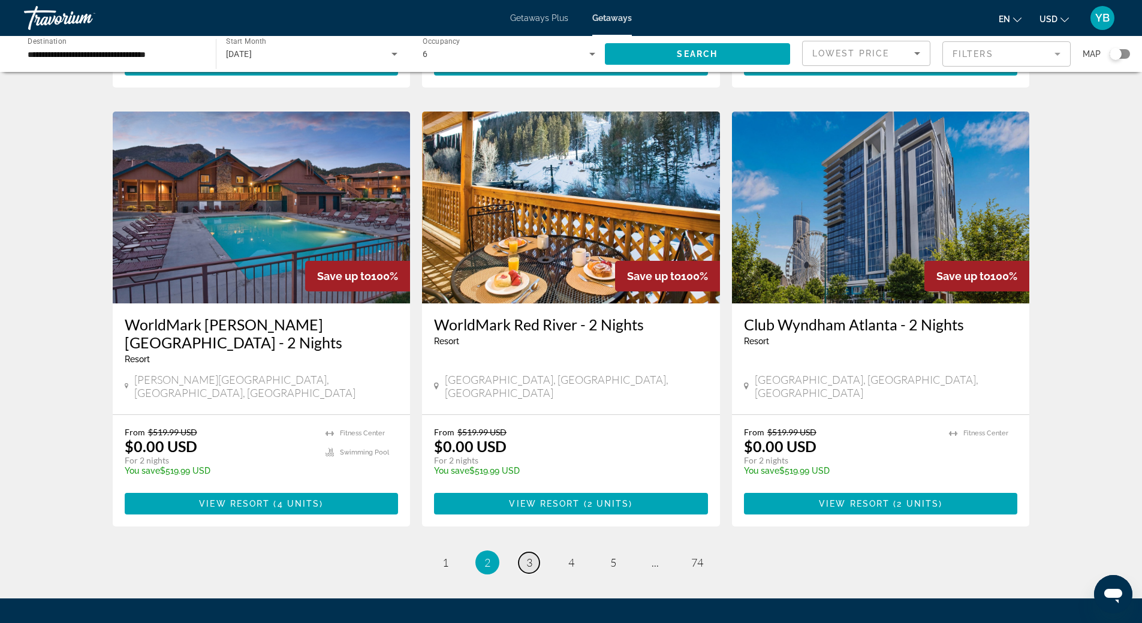
click at [531, 556] on span "3" at bounding box center [530, 562] width 6 height 13
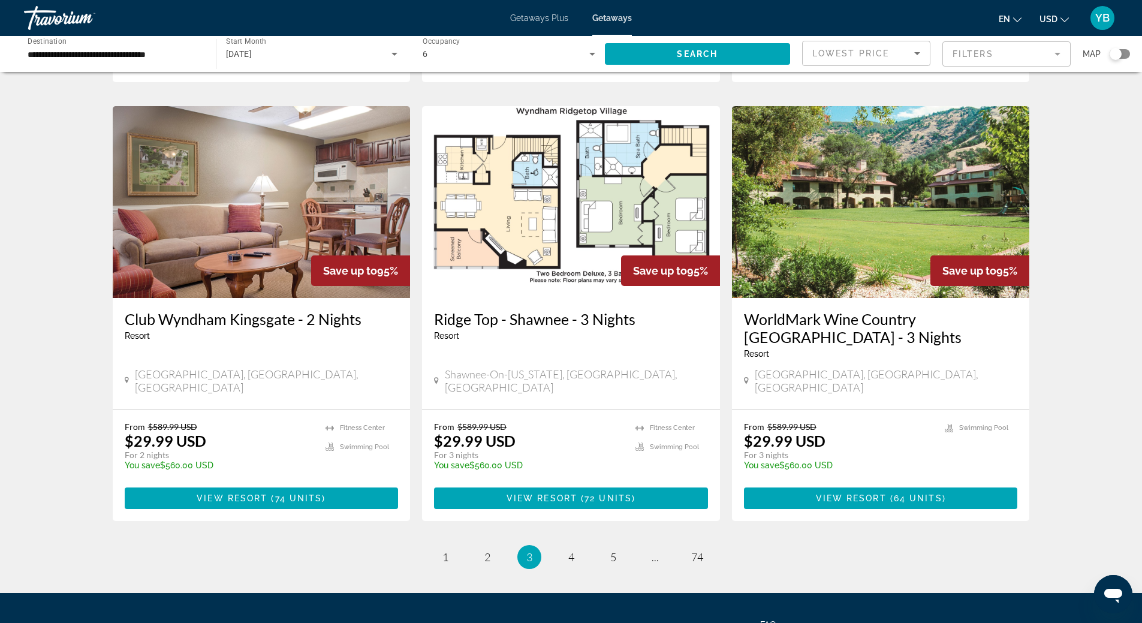
scroll to position [1389, 0]
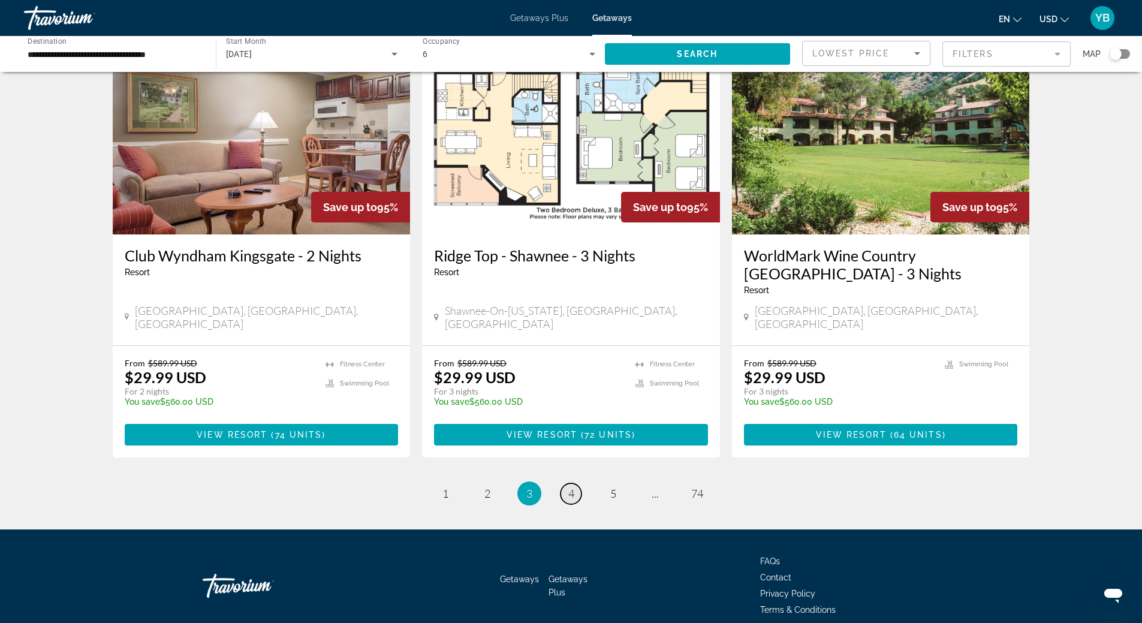
click at [566, 483] on link "page 4" at bounding box center [571, 493] width 21 height 21
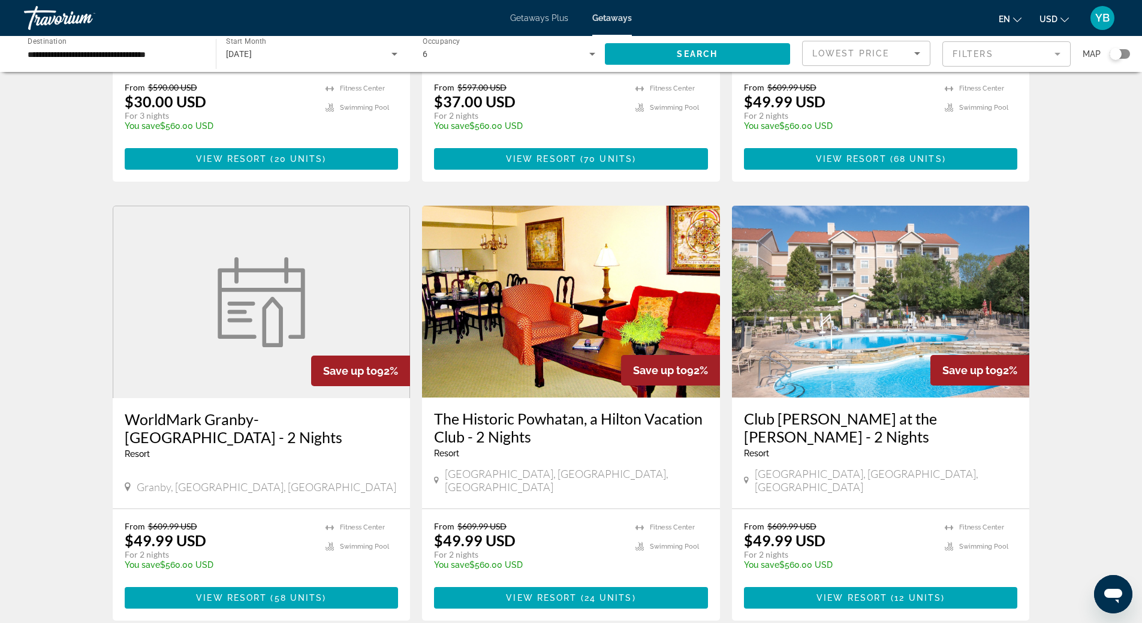
scroll to position [1372, 0]
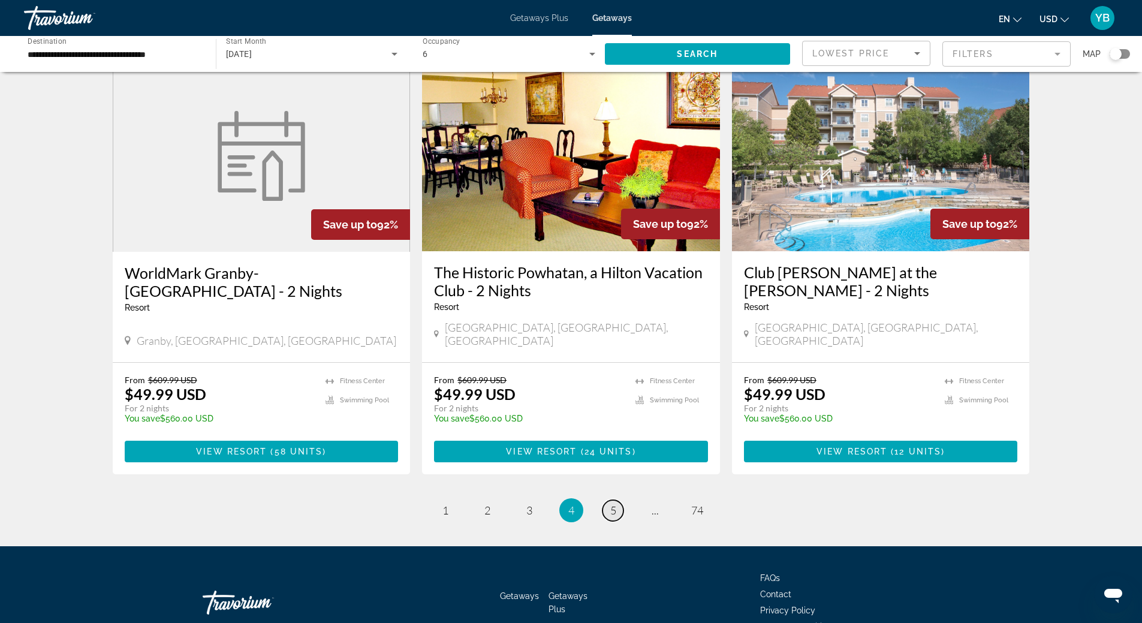
click at [606, 500] on link "page 5" at bounding box center [613, 510] width 21 height 21
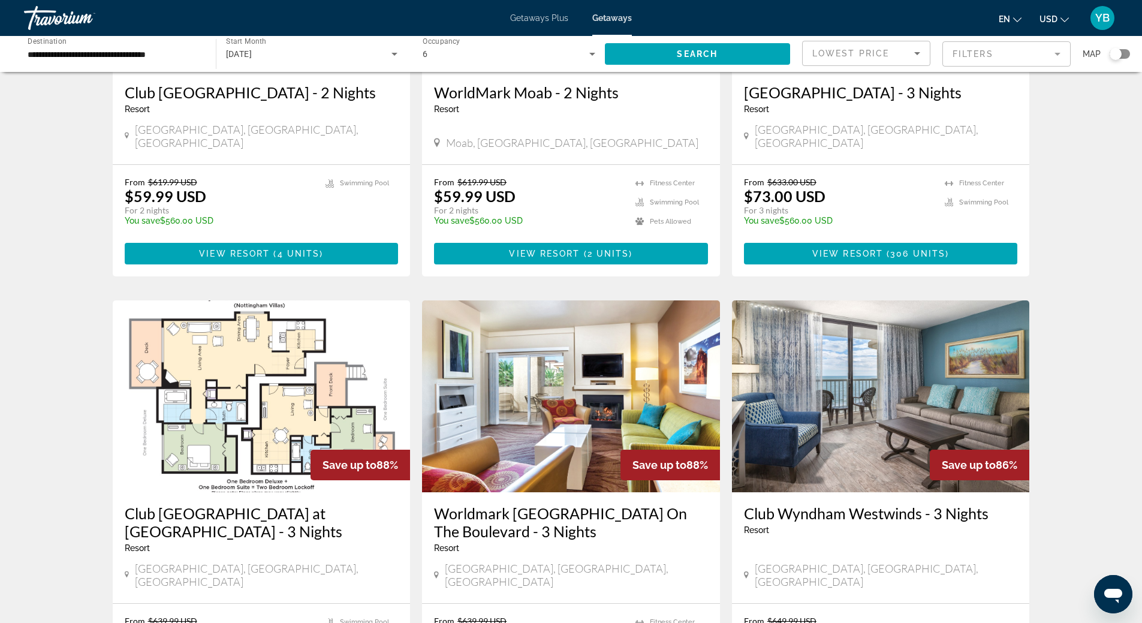
scroll to position [840, 0]
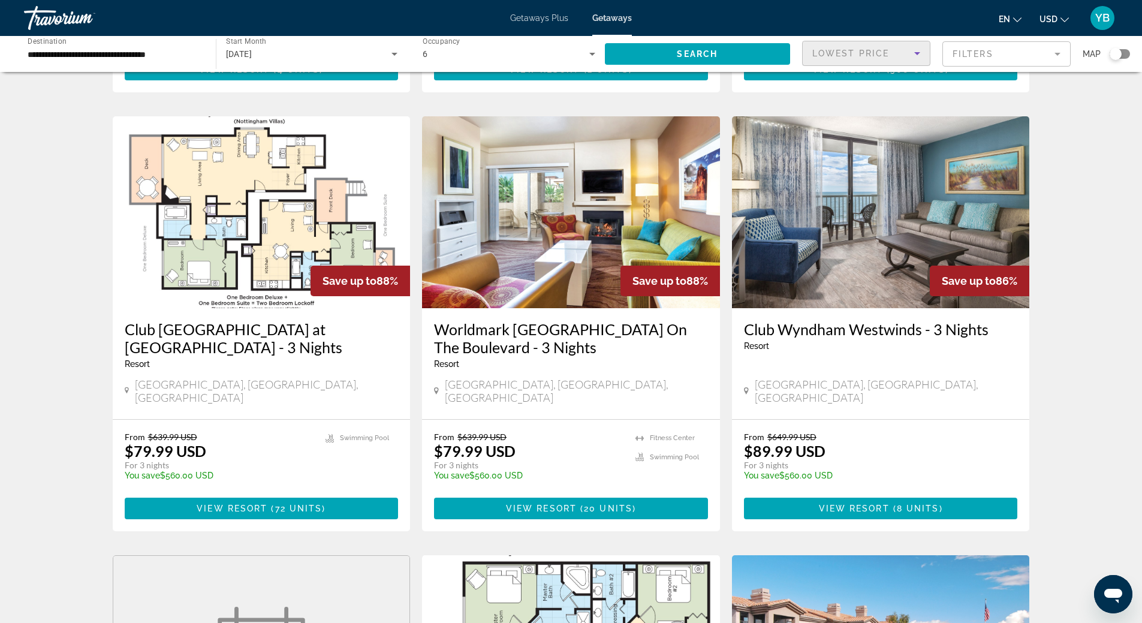
click at [890, 49] on div "Lowest Price" at bounding box center [864, 53] width 102 height 14
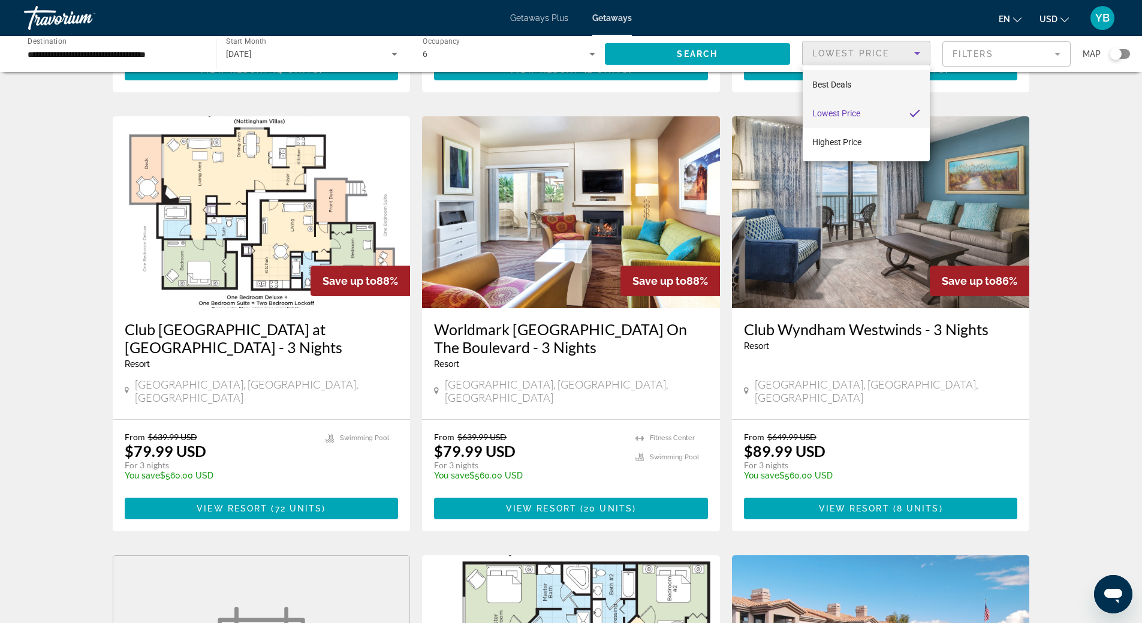
click at [853, 80] on mat-option "Best Deals" at bounding box center [866, 84] width 127 height 29
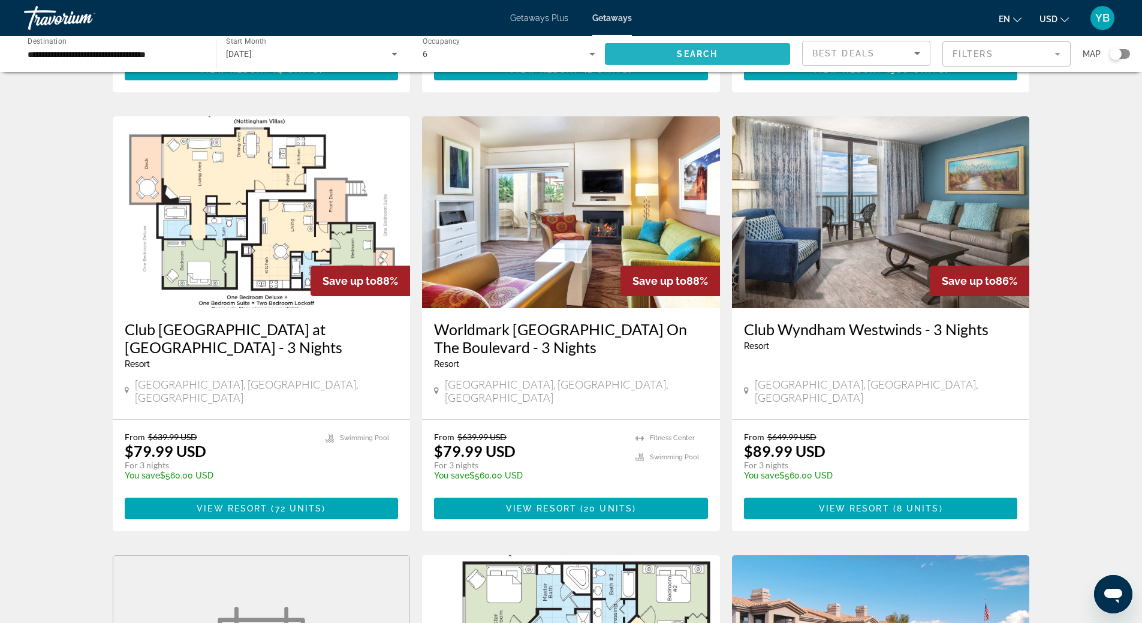
click at [692, 53] on span "Search" at bounding box center [697, 54] width 41 height 10
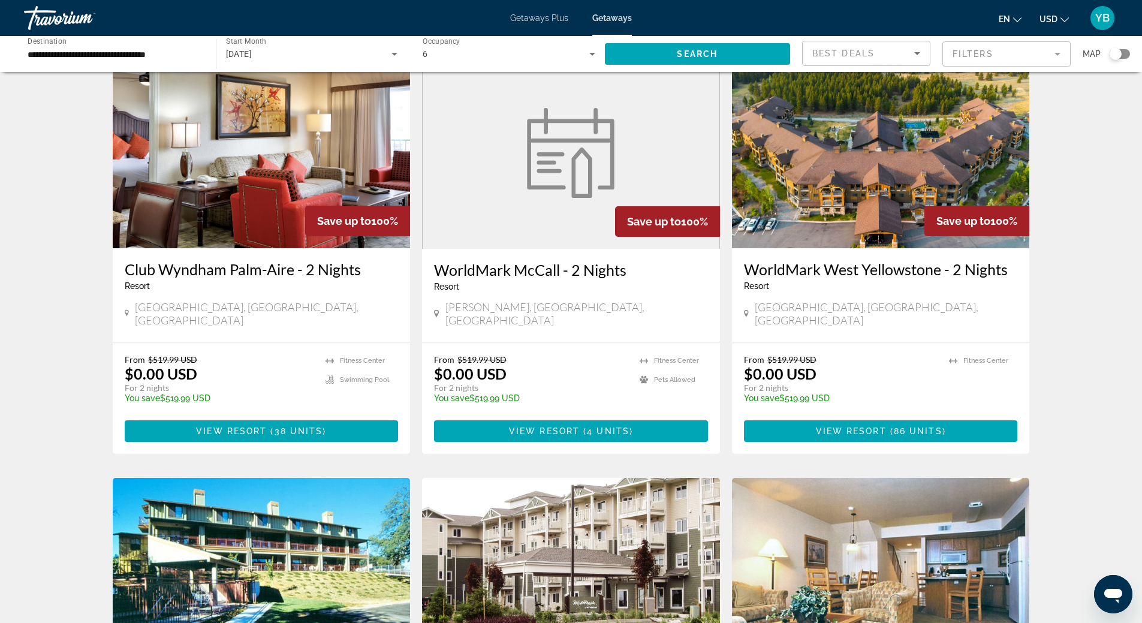
scroll to position [240, 0]
